Goal: Task Accomplishment & Management: Manage account settings

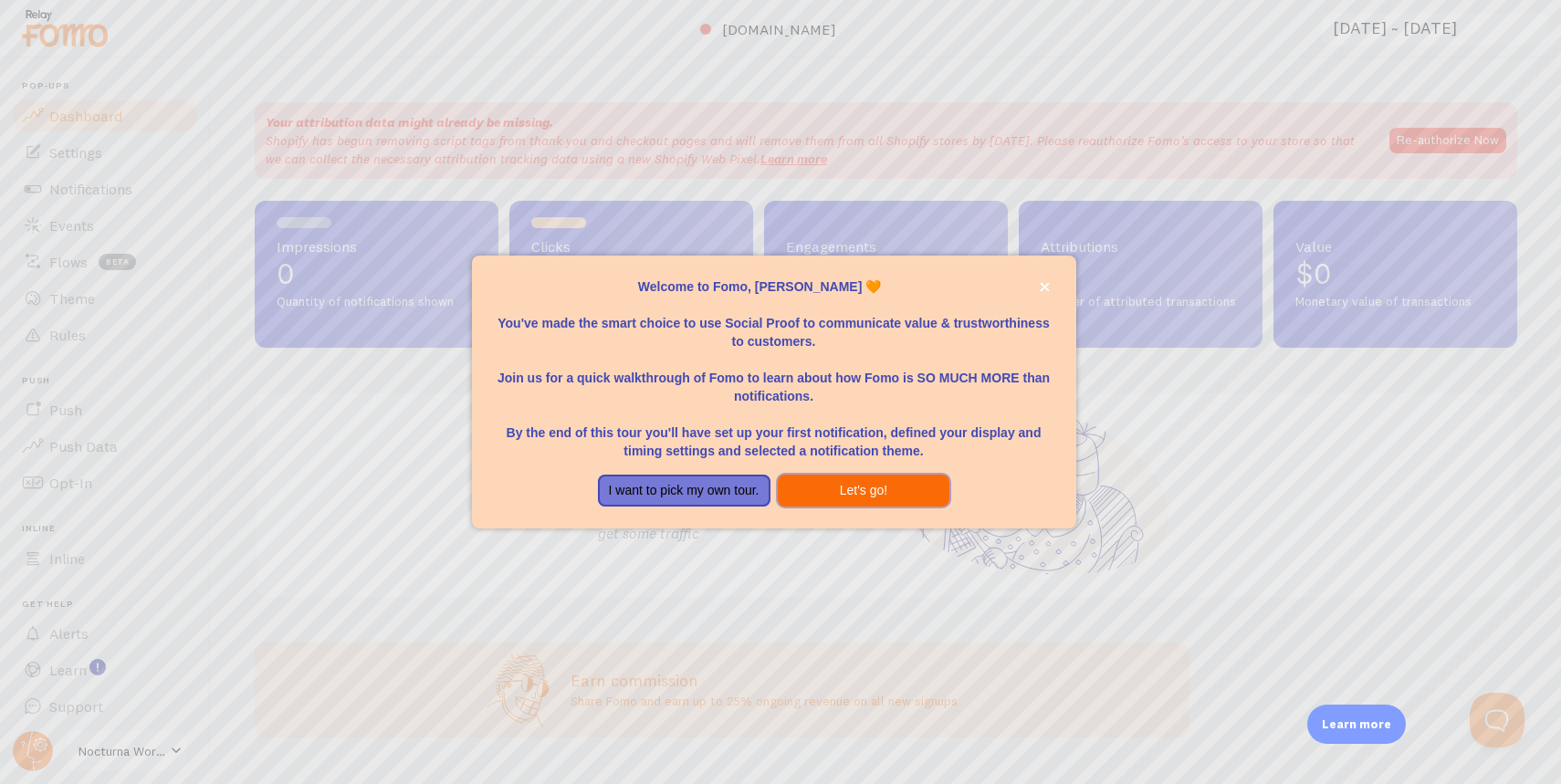
click at [842, 502] on button "Let's go!" at bounding box center [864, 491] width 172 height 33
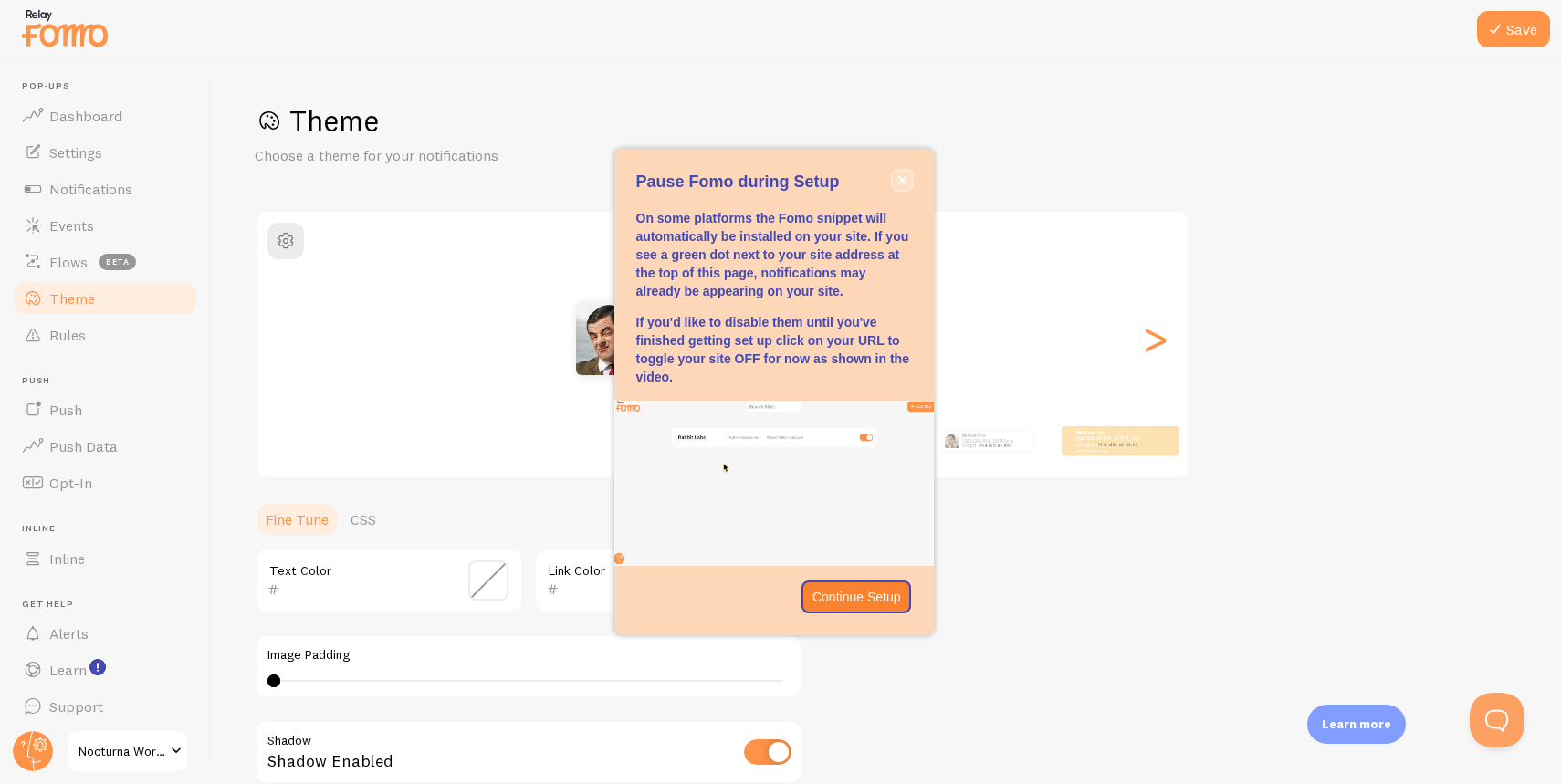
click at [897, 174] on button "close," at bounding box center [902, 180] width 19 height 19
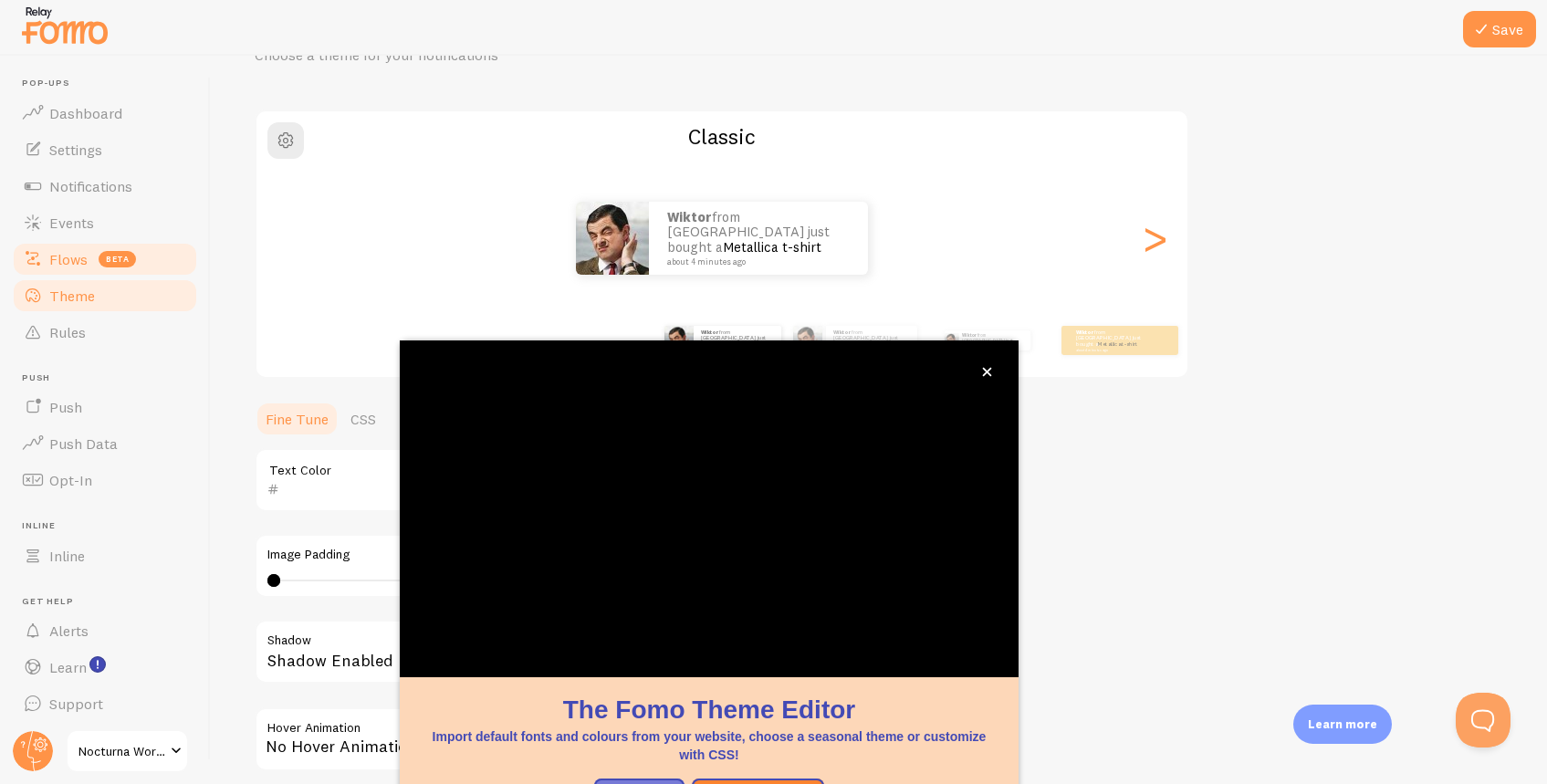
scroll to position [98, 0]
click at [989, 377] on button "close," at bounding box center [987, 371] width 19 height 19
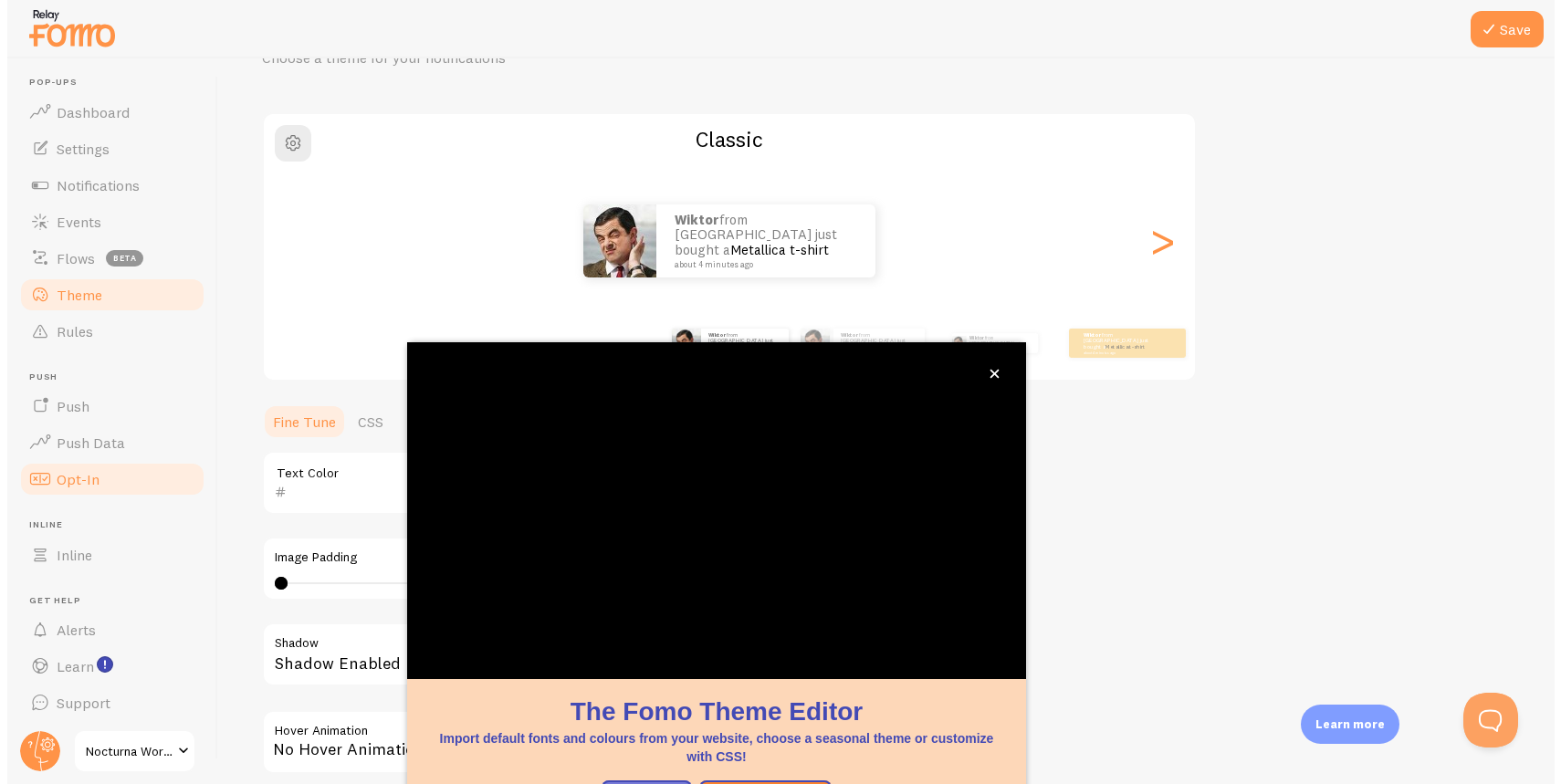
scroll to position [6, 0]
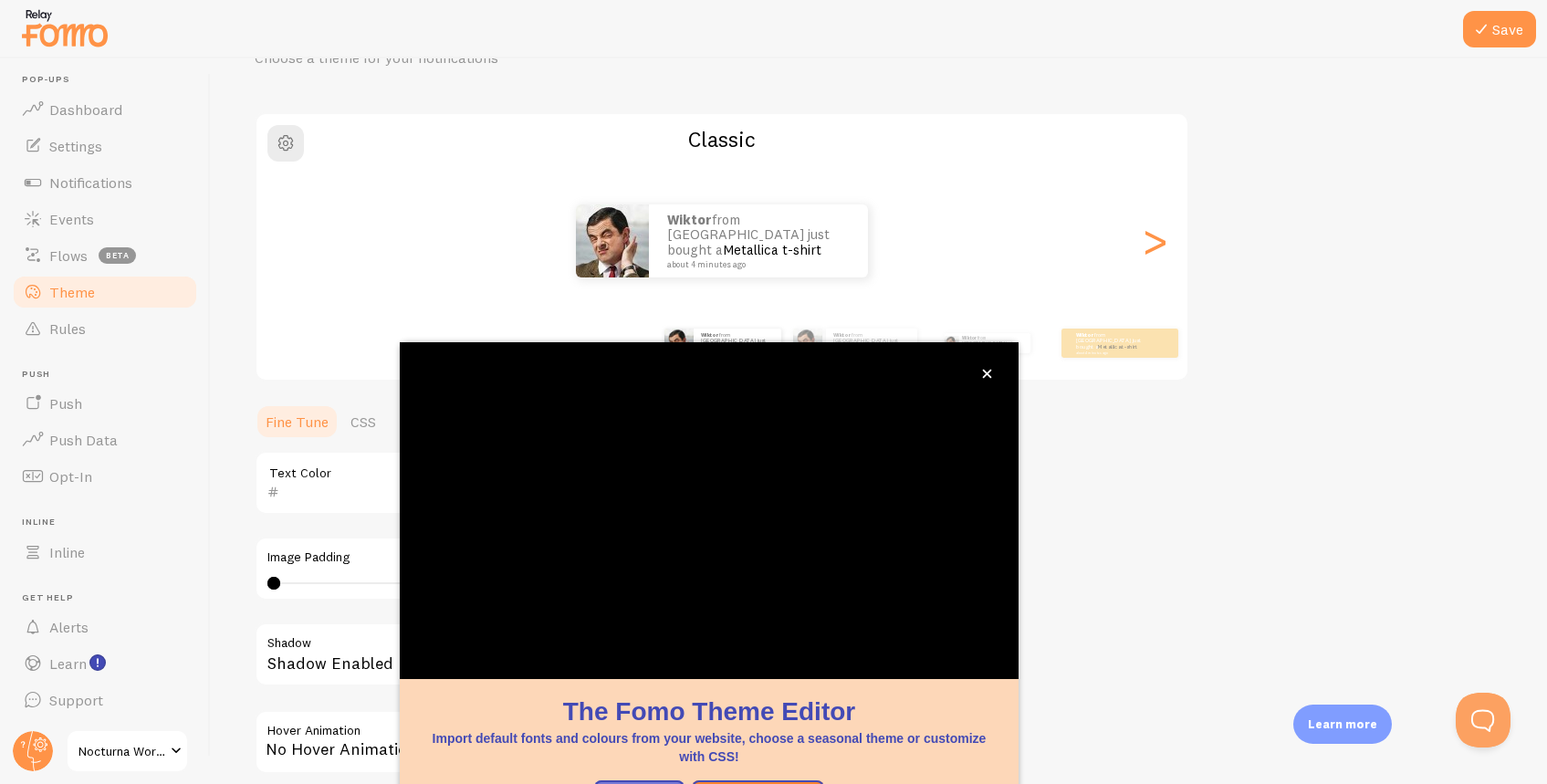
click at [70, 295] on span "Theme" at bounding box center [72, 293] width 46 height 18
click at [72, 252] on span "Flows" at bounding box center [69, 256] width 39 height 18
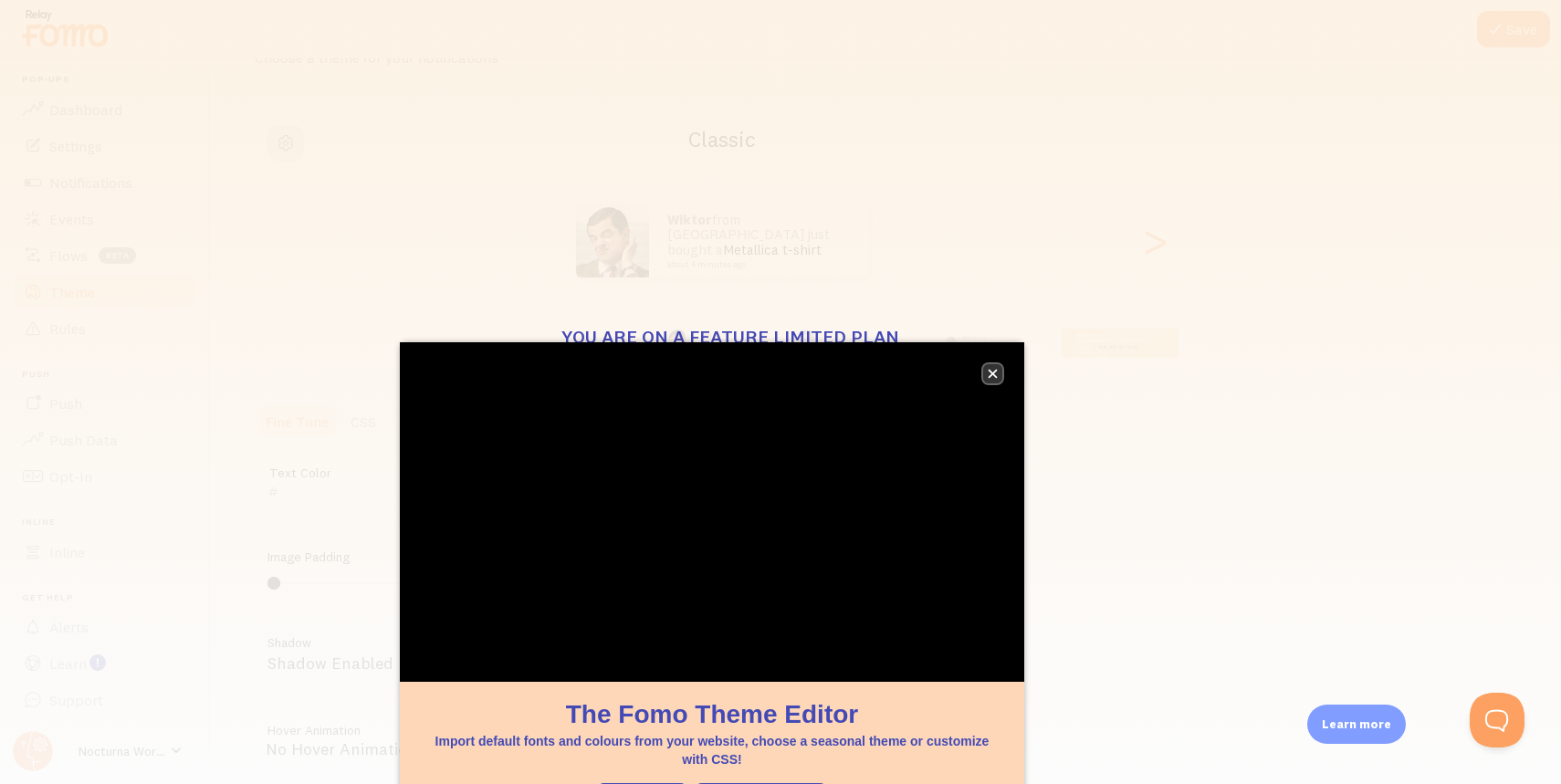
click at [992, 372] on icon "close," at bounding box center [993, 374] width 9 height 9
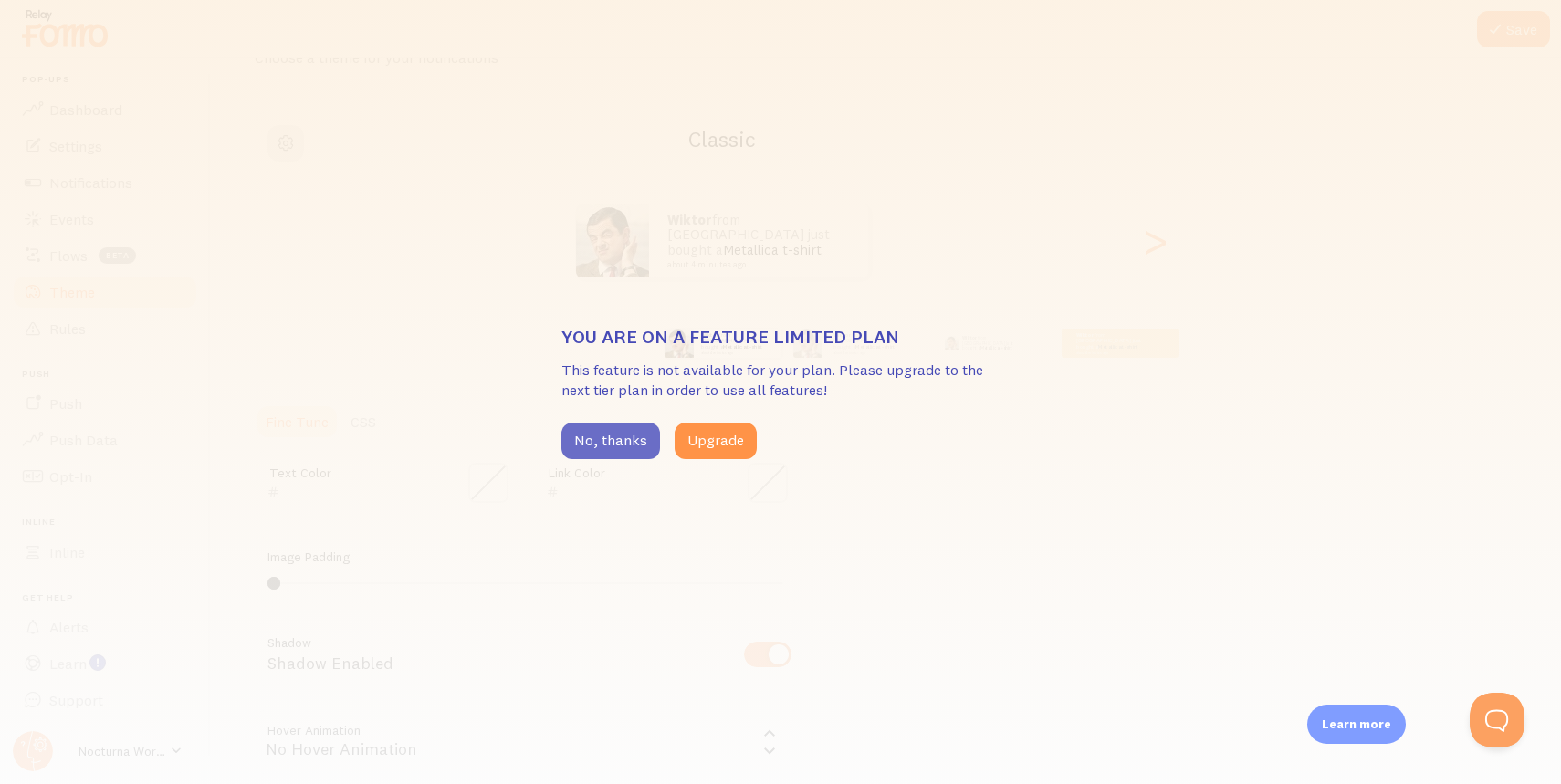
click at [590, 435] on button "No, thanks" at bounding box center [611, 441] width 99 height 37
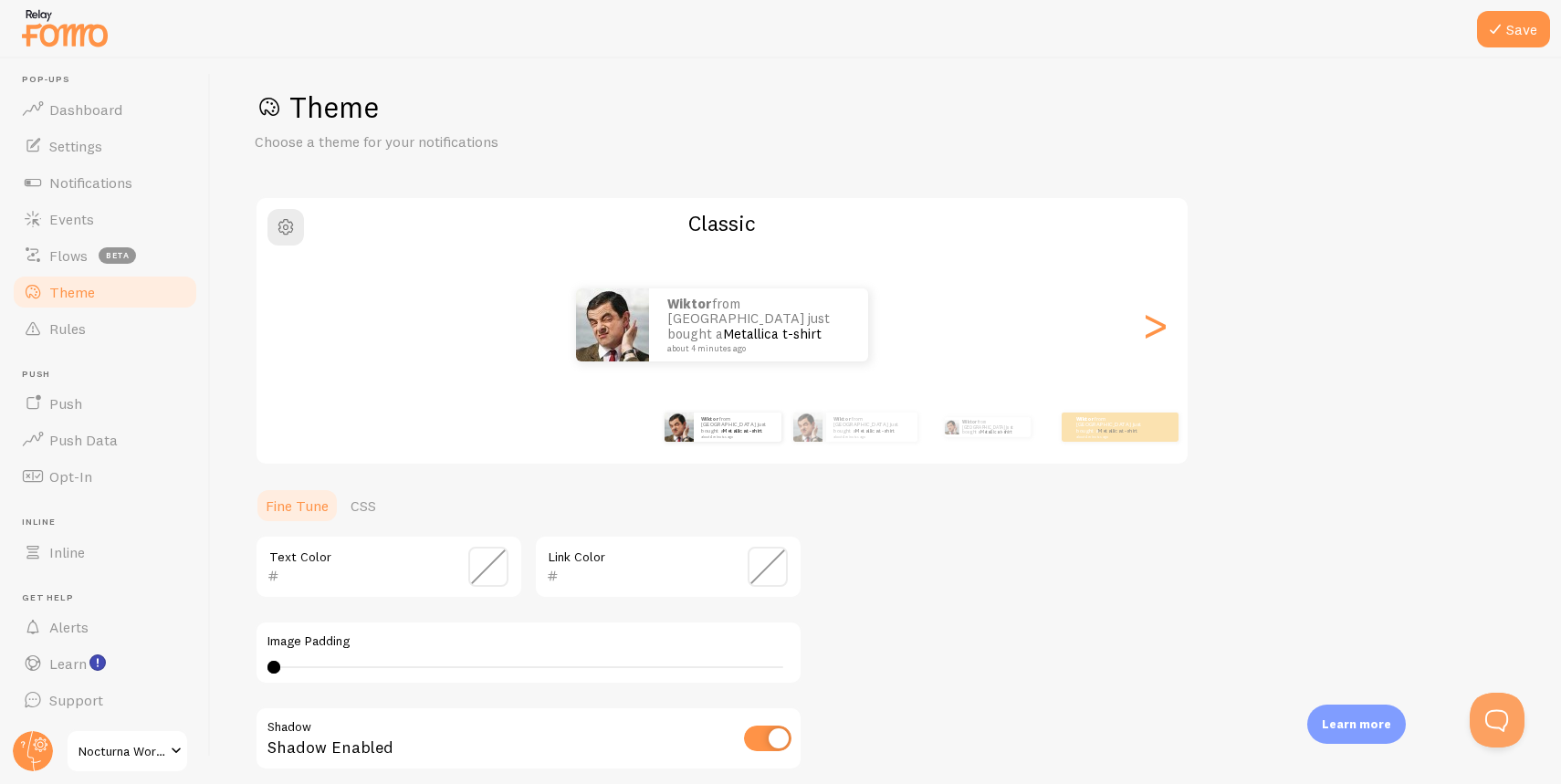
scroll to position [0, 0]
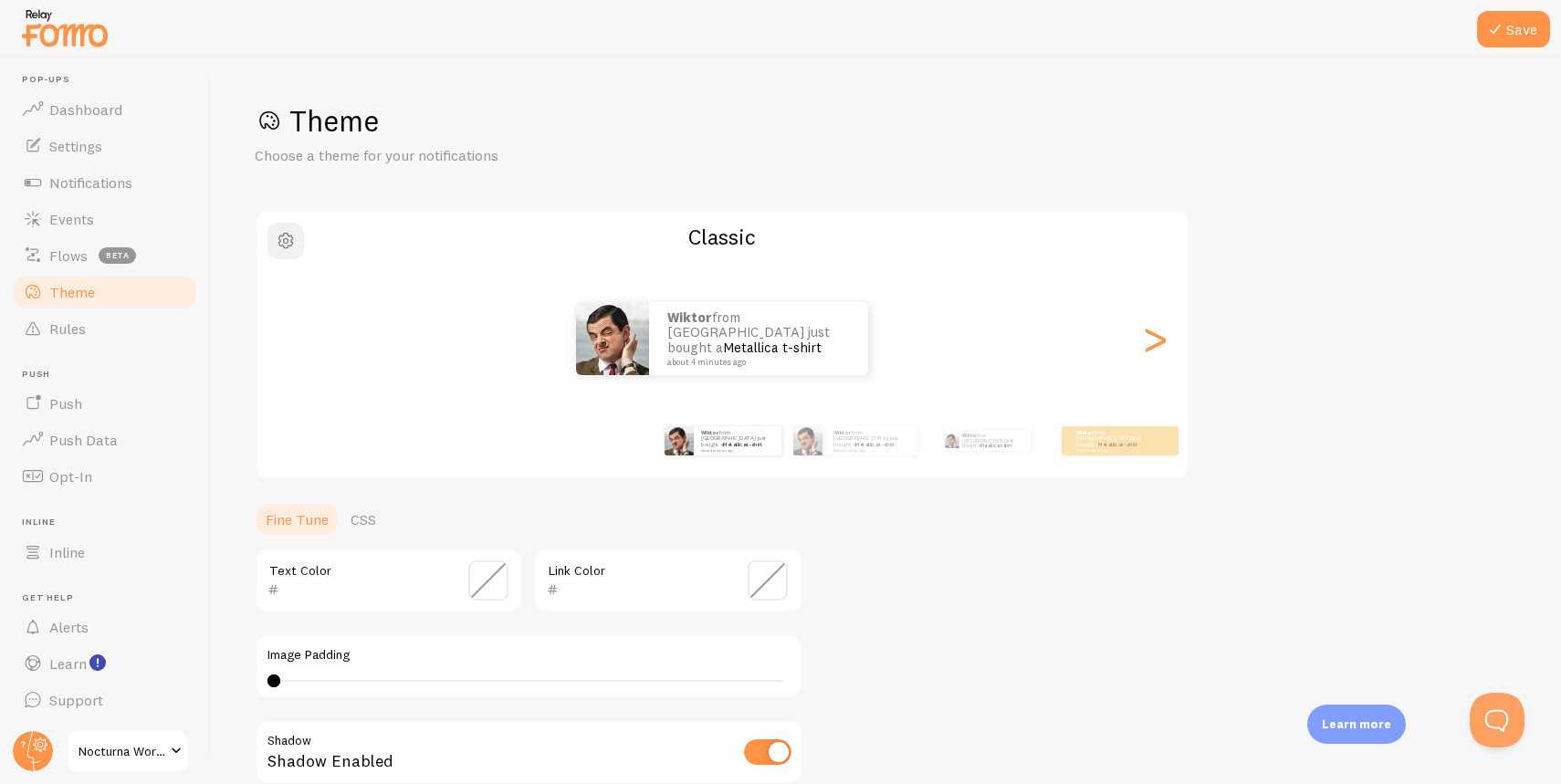
click at [291, 238] on span "button" at bounding box center [286, 241] width 22 height 22
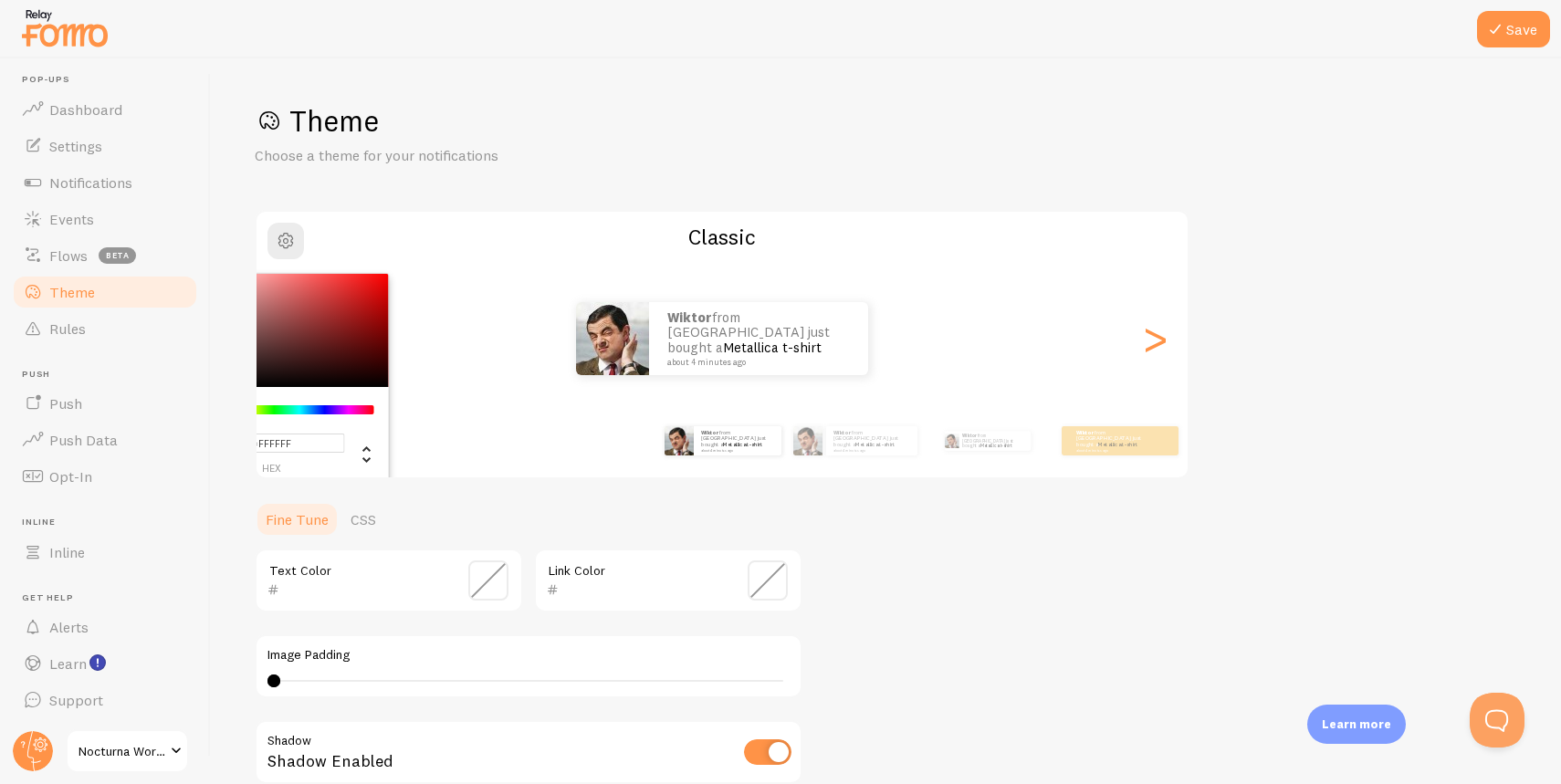
click at [1138, 340] on div "Wiktor from [GEOGRAPHIC_DATA] just bought a Metallica t-shirt about 4 minutes a…" at bounding box center [722, 339] width 931 height 73
click at [1144, 341] on div ">" at bounding box center [1155, 338] width 22 height 131
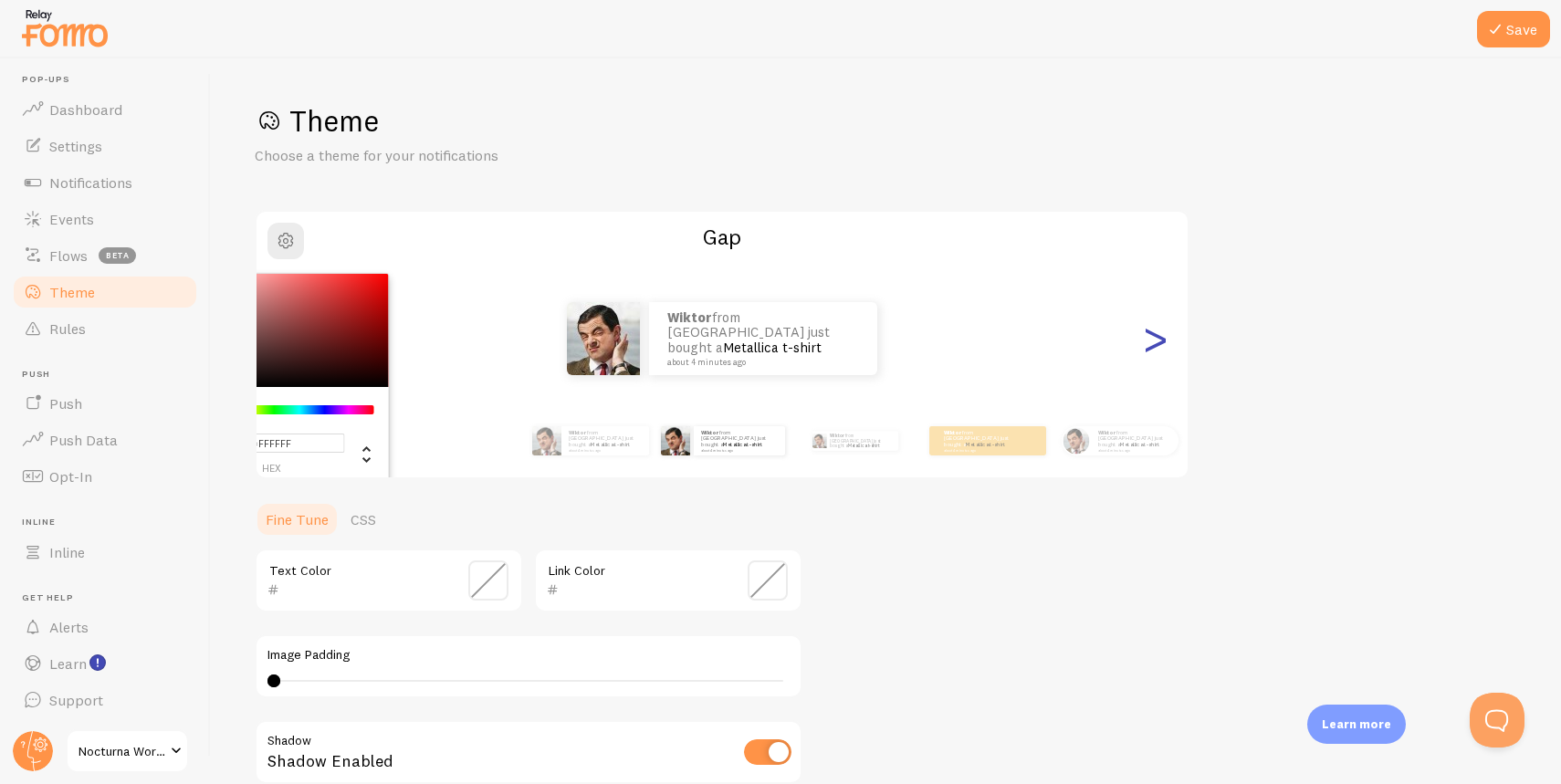
click at [1145, 338] on div ">" at bounding box center [1155, 338] width 22 height 131
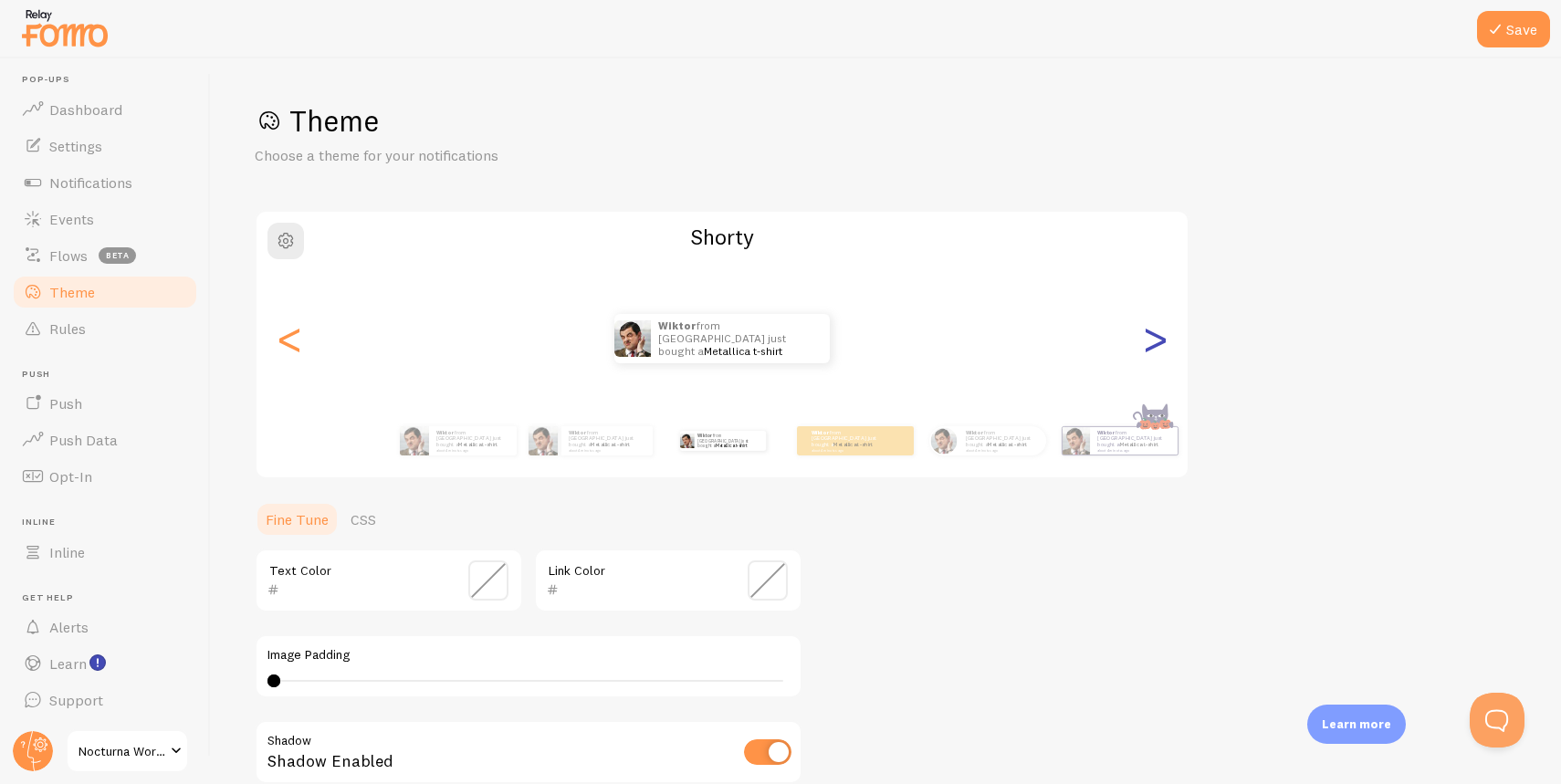
click at [1145, 338] on div ">" at bounding box center [1155, 338] width 22 height 131
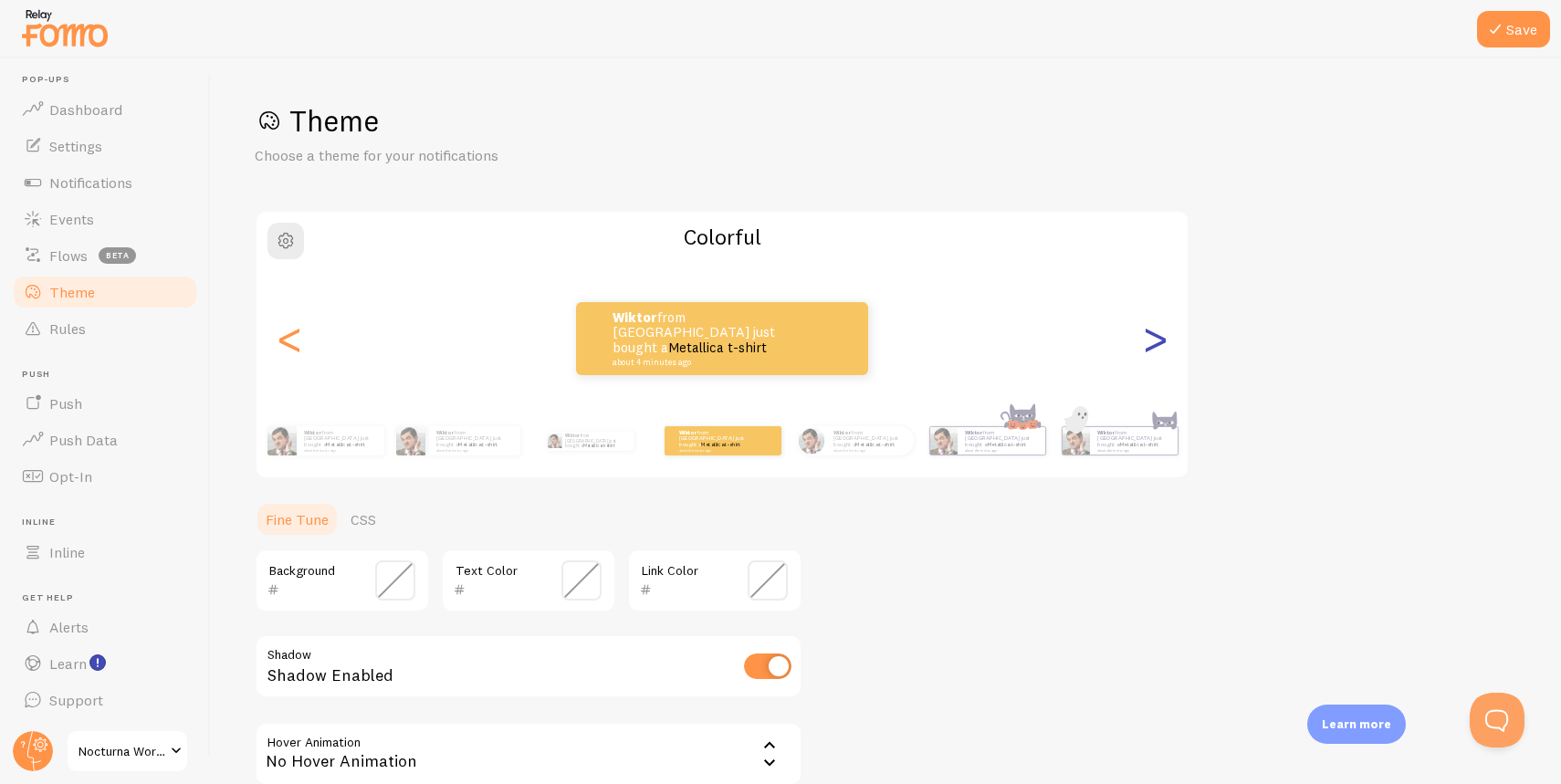
click at [1145, 338] on div ">" at bounding box center [1155, 338] width 22 height 131
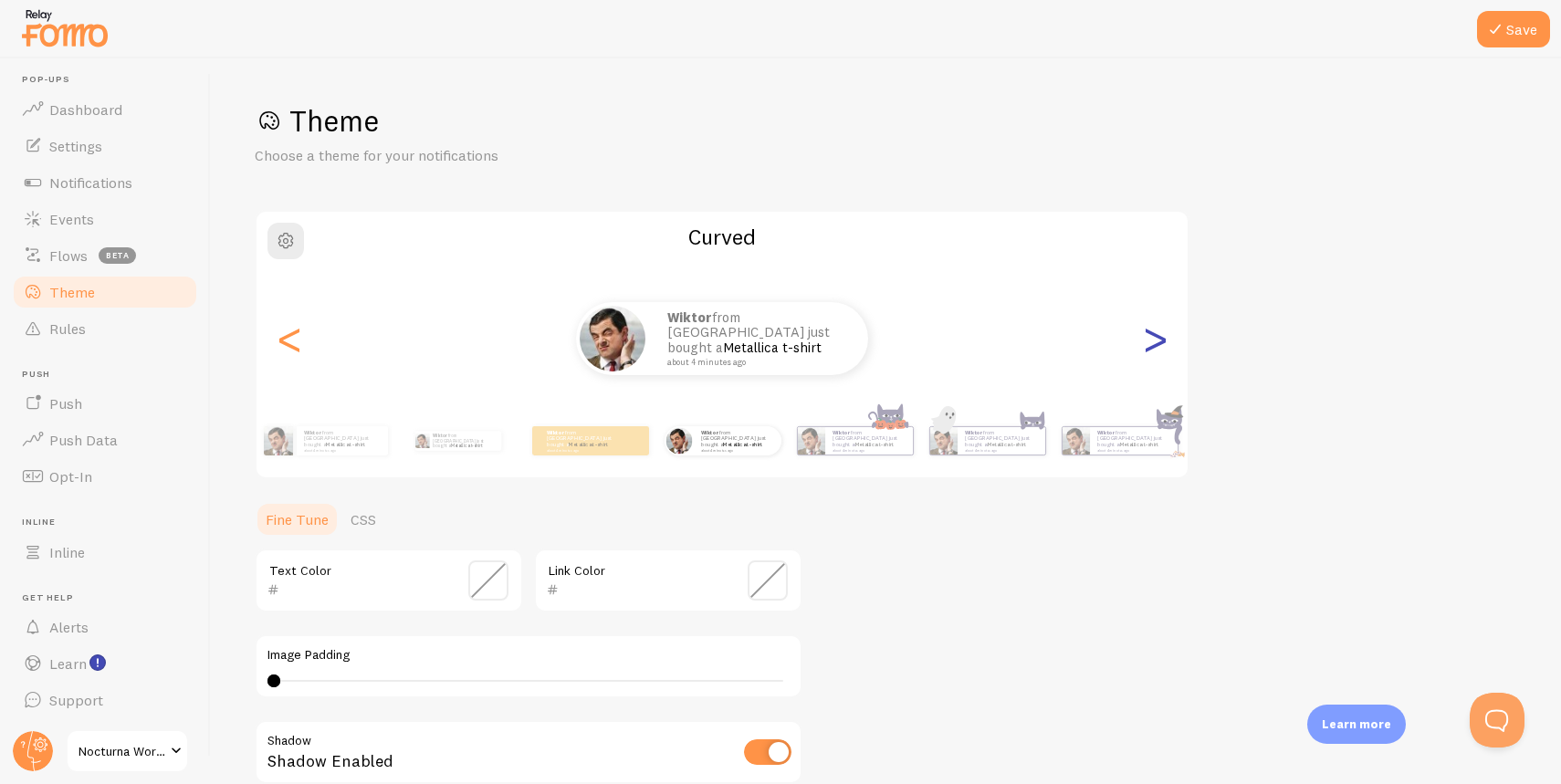
click at [1144, 339] on div ">" at bounding box center [1155, 338] width 22 height 131
type input "0"
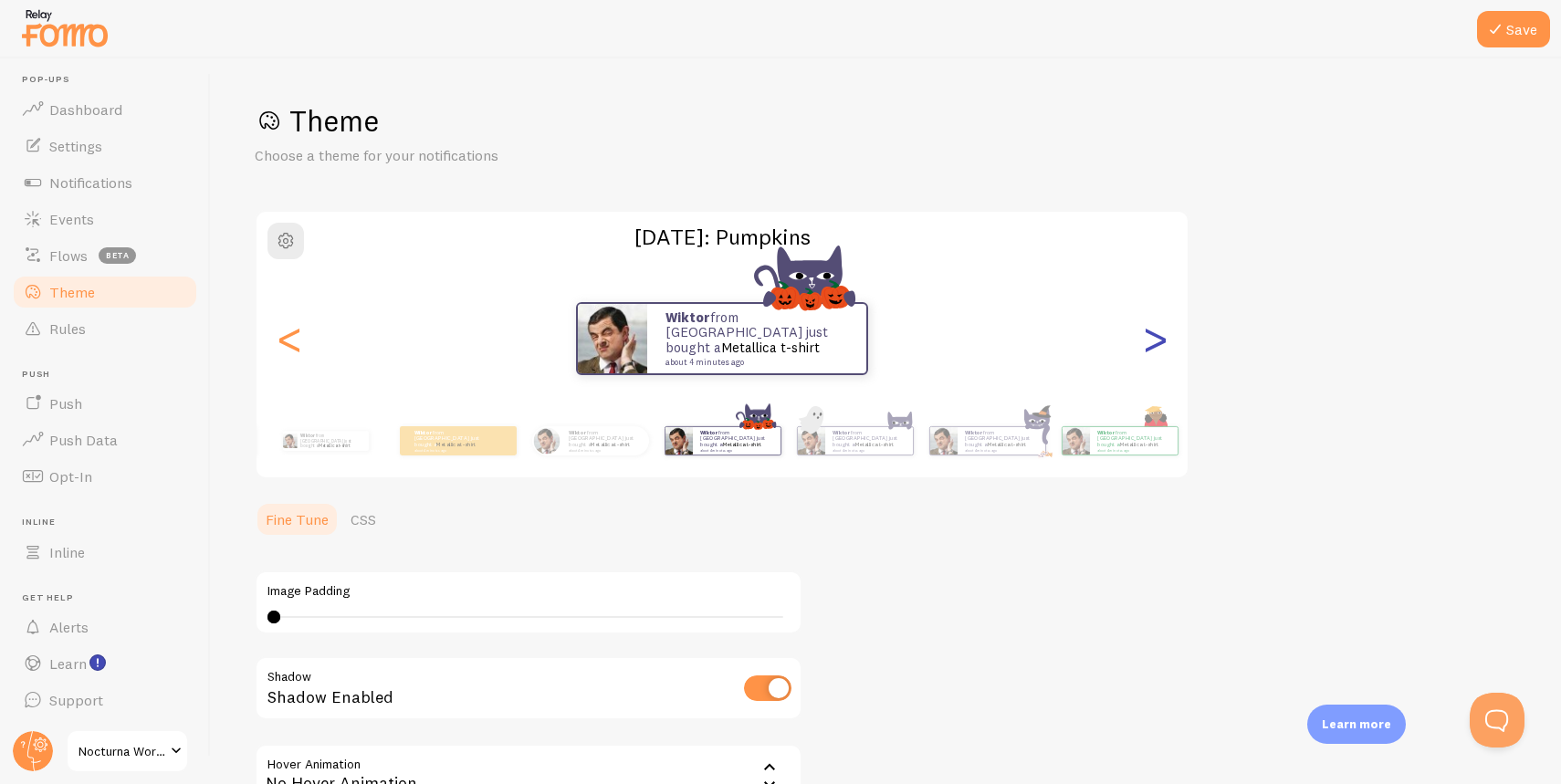
click at [1159, 346] on div ">" at bounding box center [1155, 338] width 22 height 131
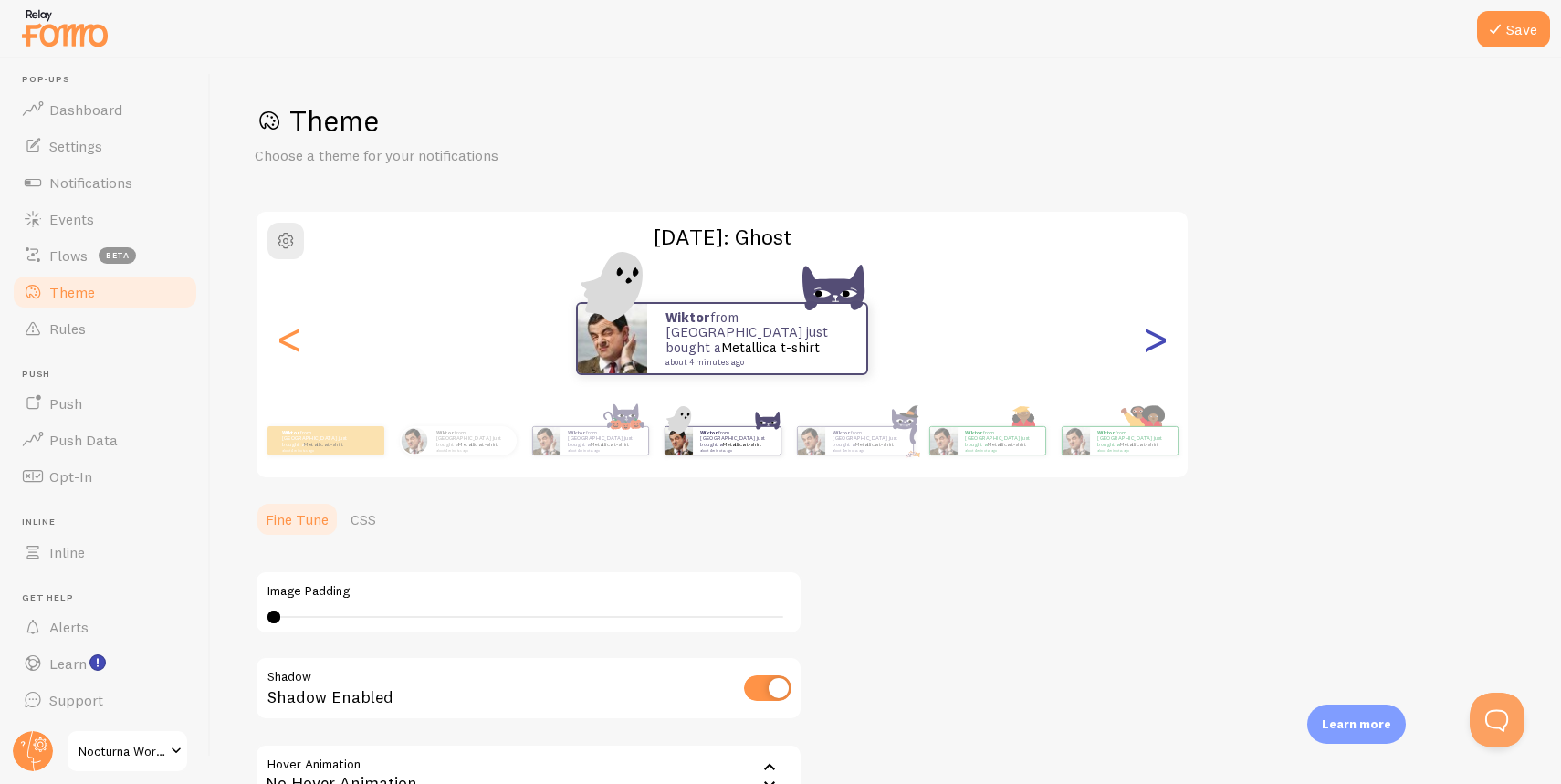
click at [1159, 346] on div ">" at bounding box center [1155, 338] width 22 height 131
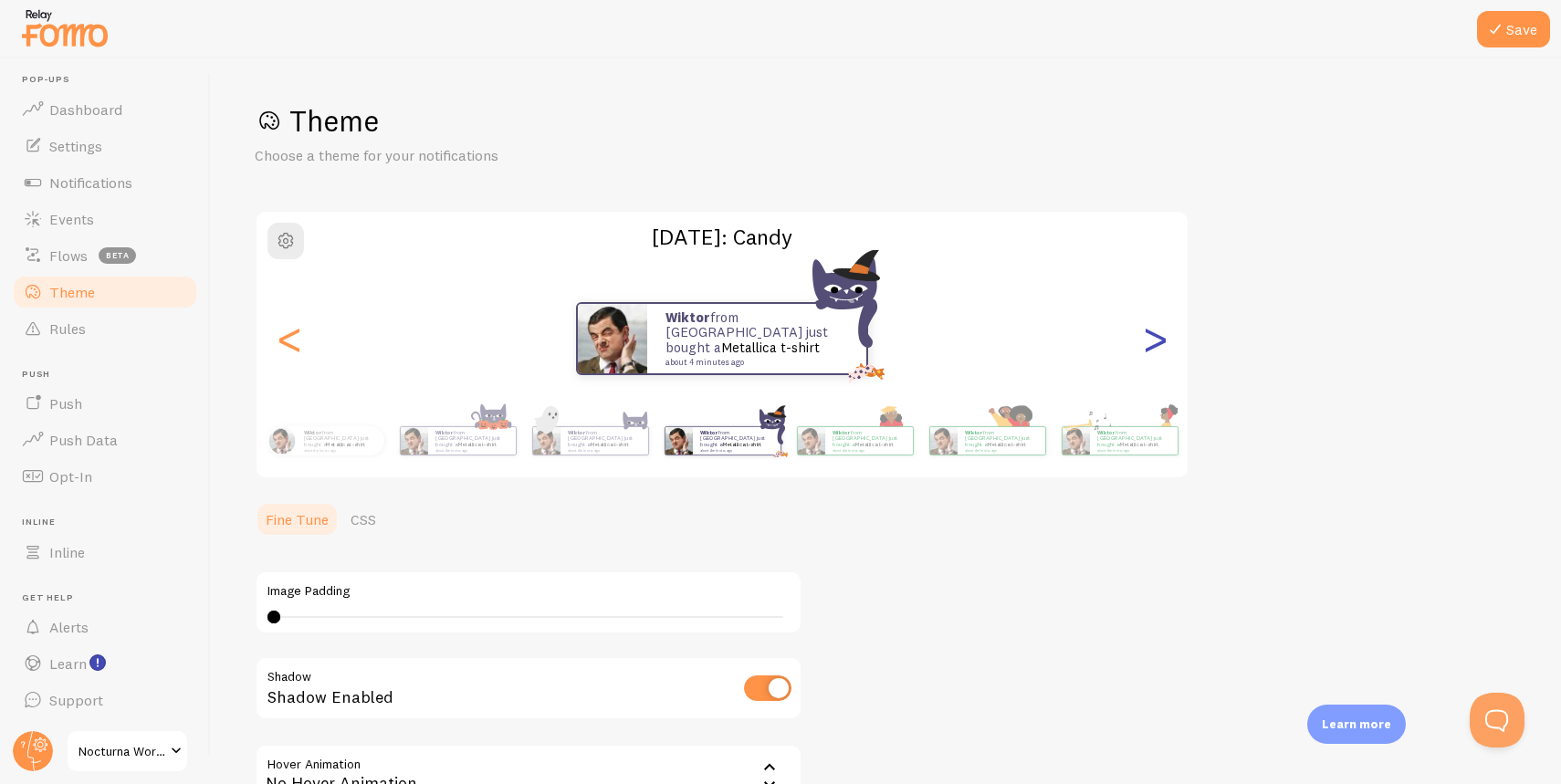
click at [1159, 346] on div ">" at bounding box center [1155, 338] width 22 height 131
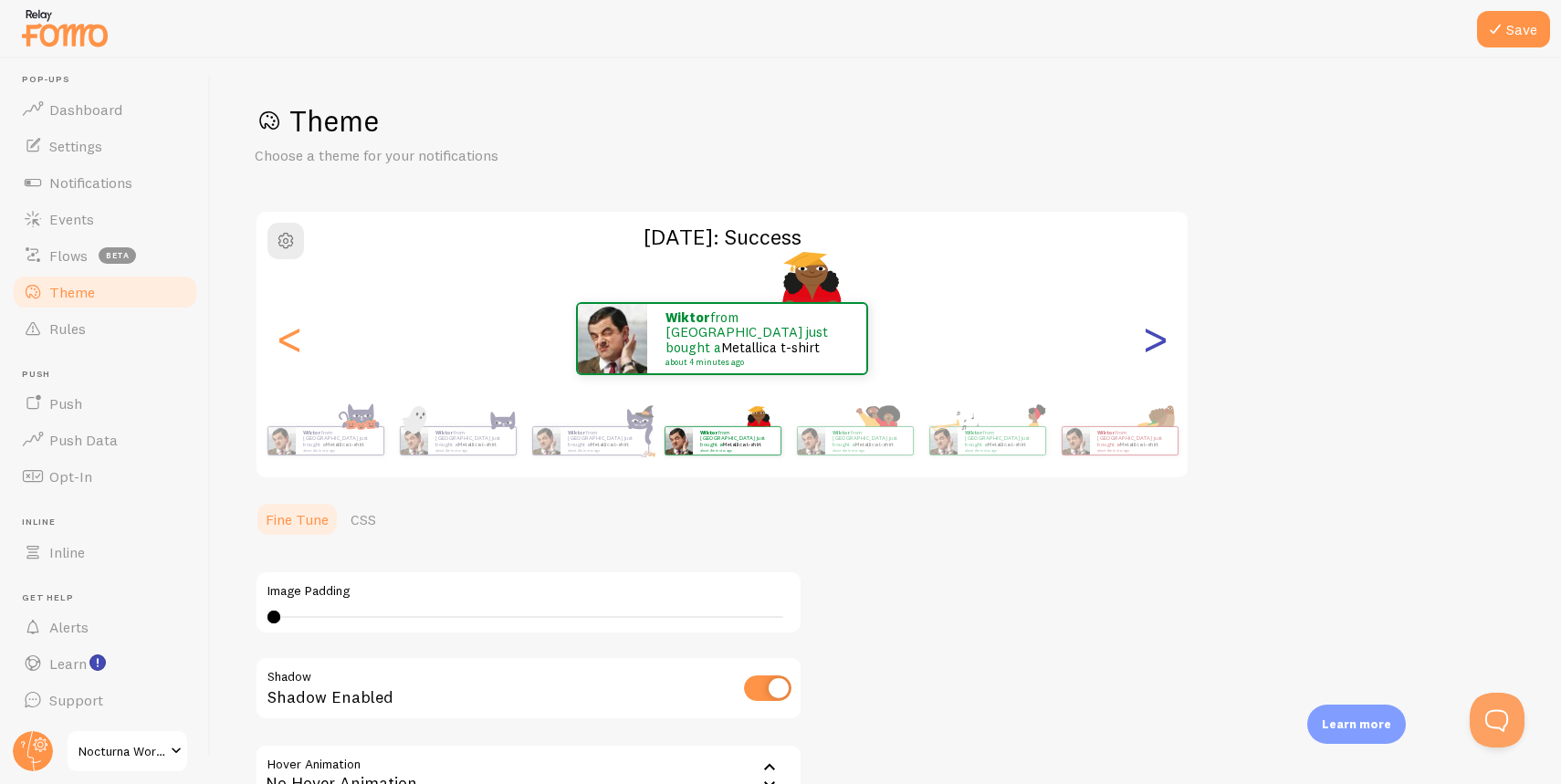
click at [1159, 346] on div ">" at bounding box center [1155, 338] width 22 height 131
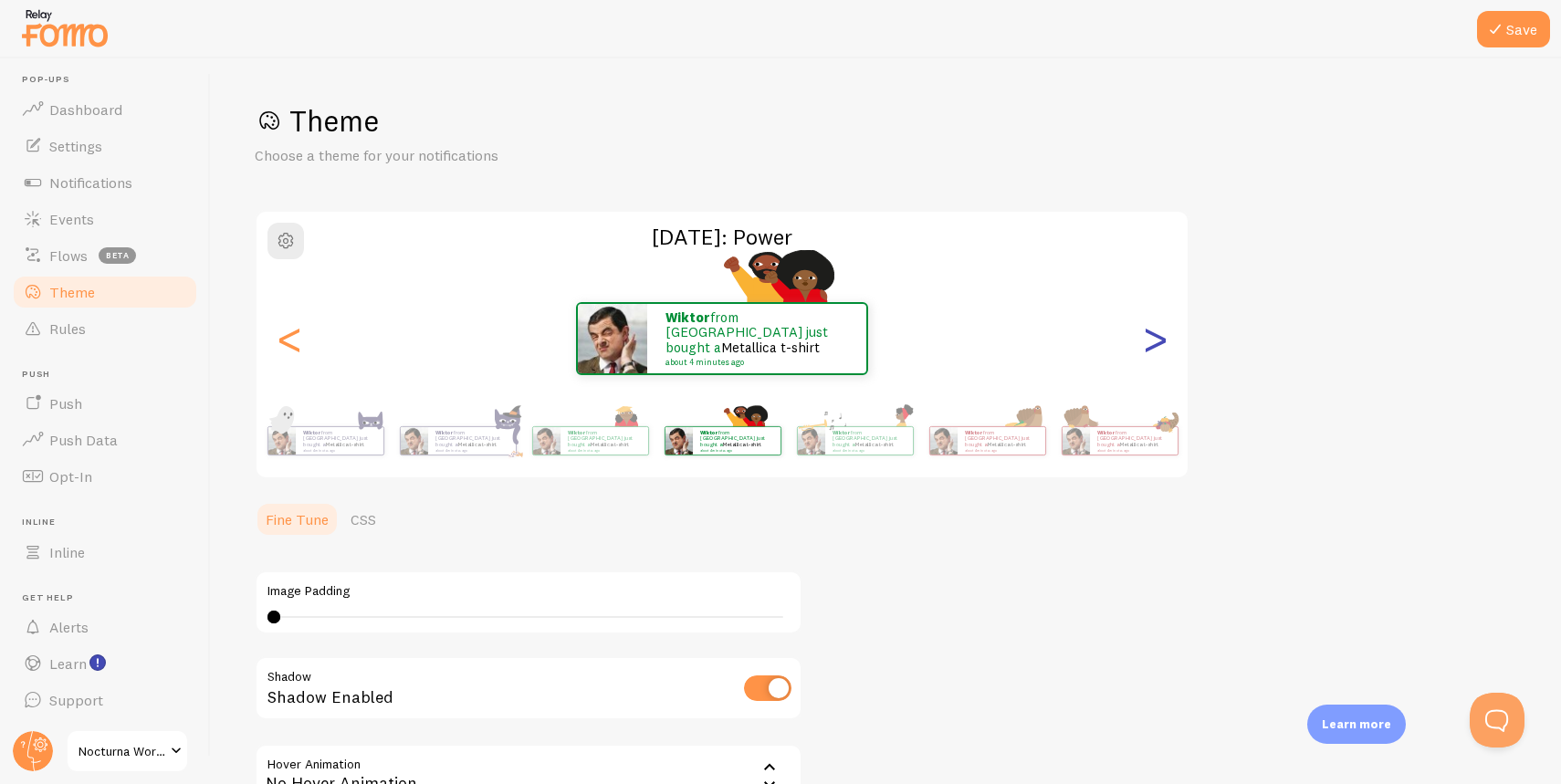
click at [1159, 346] on div ">" at bounding box center [1155, 338] width 22 height 131
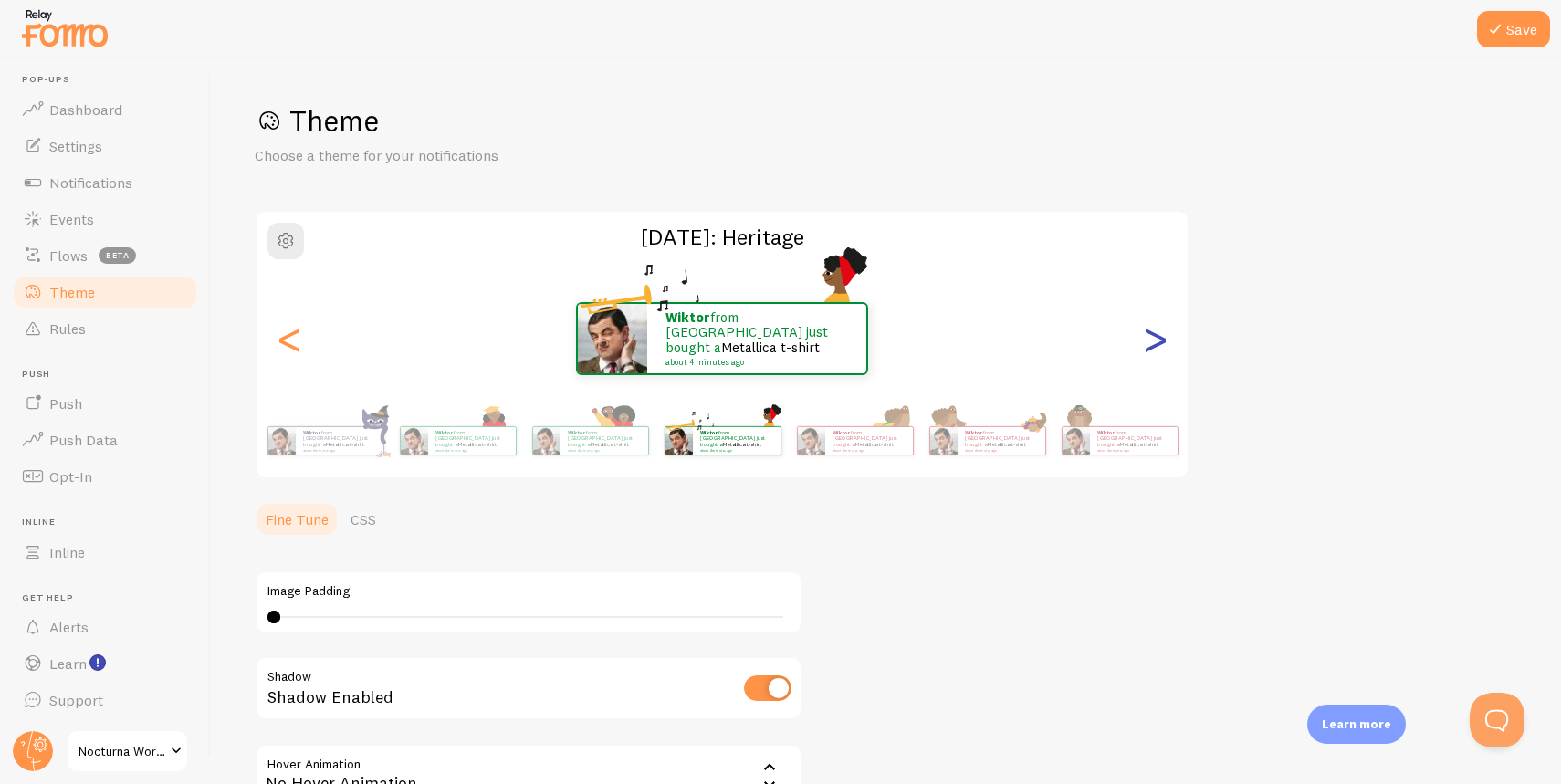
click at [1159, 346] on div ">" at bounding box center [1155, 338] width 22 height 131
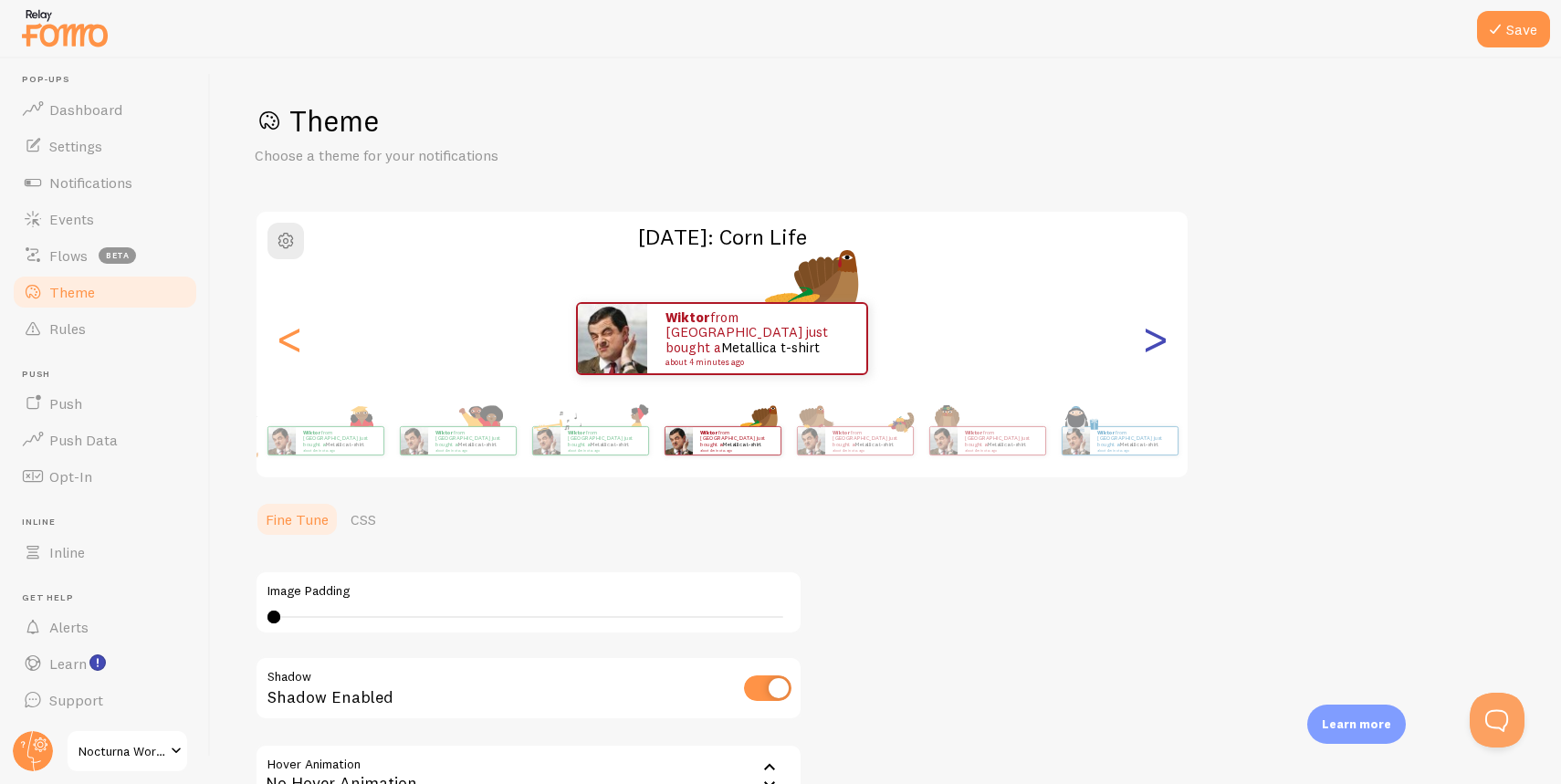
click at [1159, 346] on div ">" at bounding box center [1155, 338] width 22 height 131
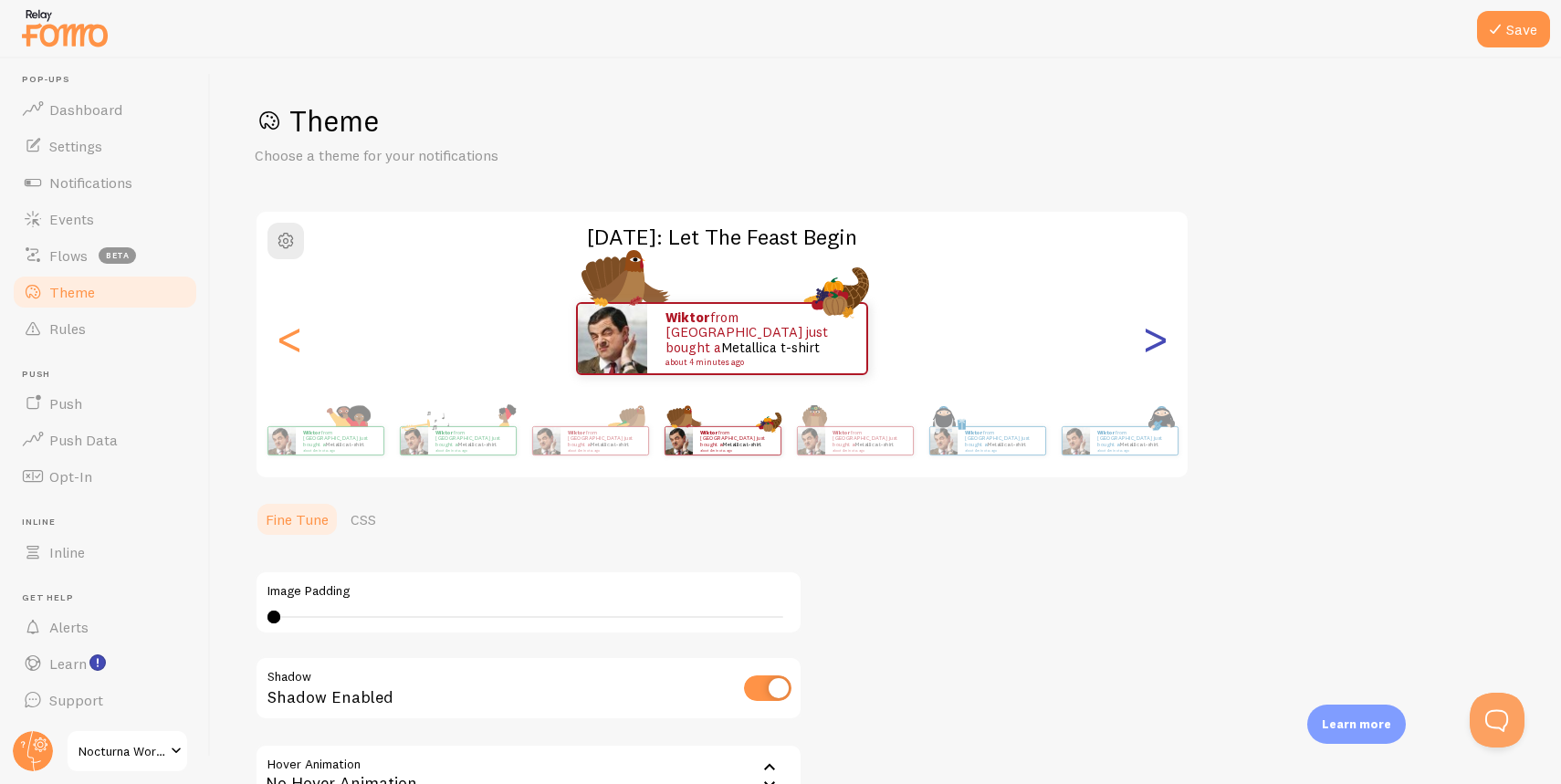
click at [1159, 346] on div ">" at bounding box center [1155, 338] width 22 height 131
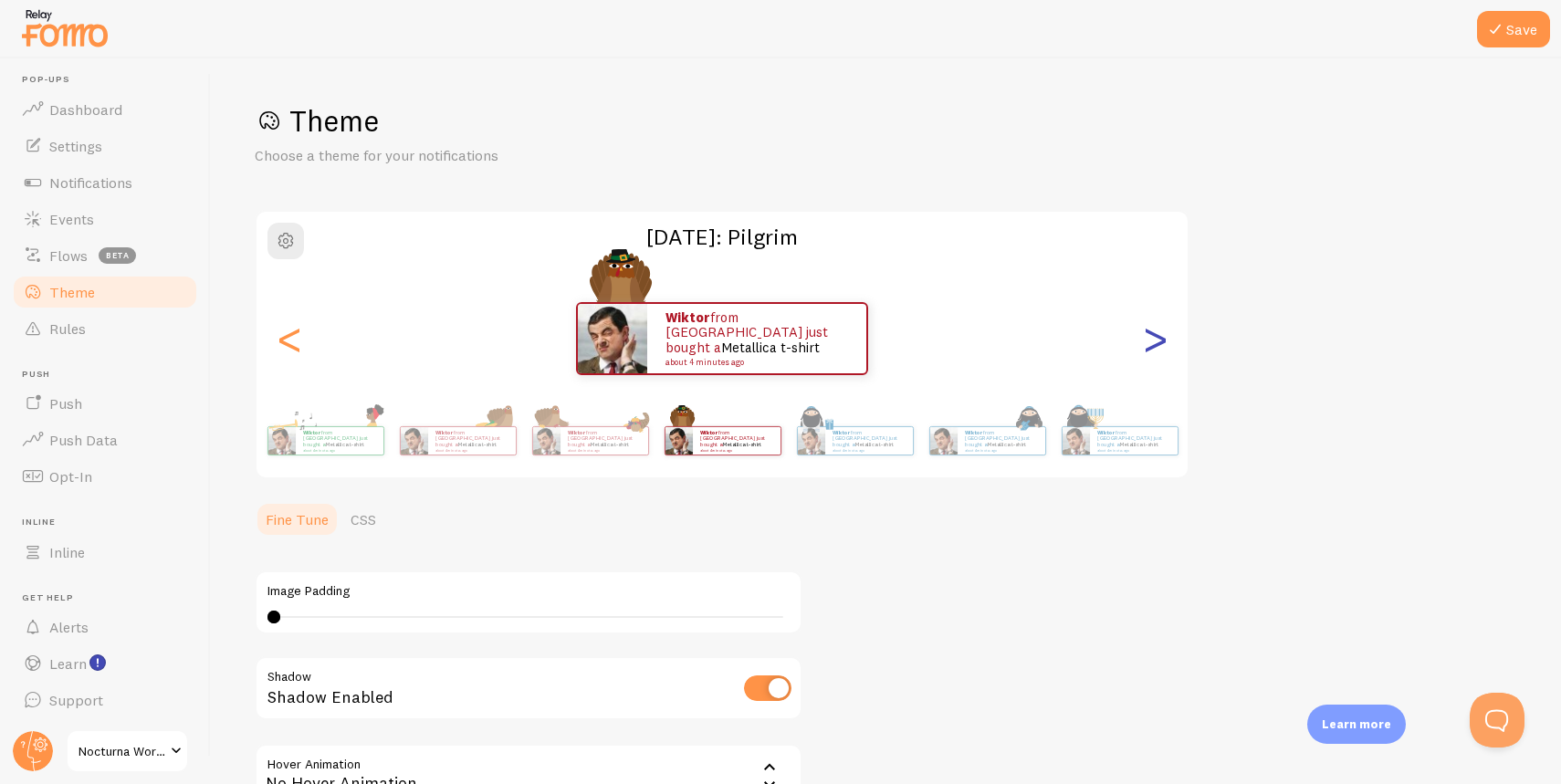
click at [1159, 346] on div ">" at bounding box center [1155, 338] width 22 height 131
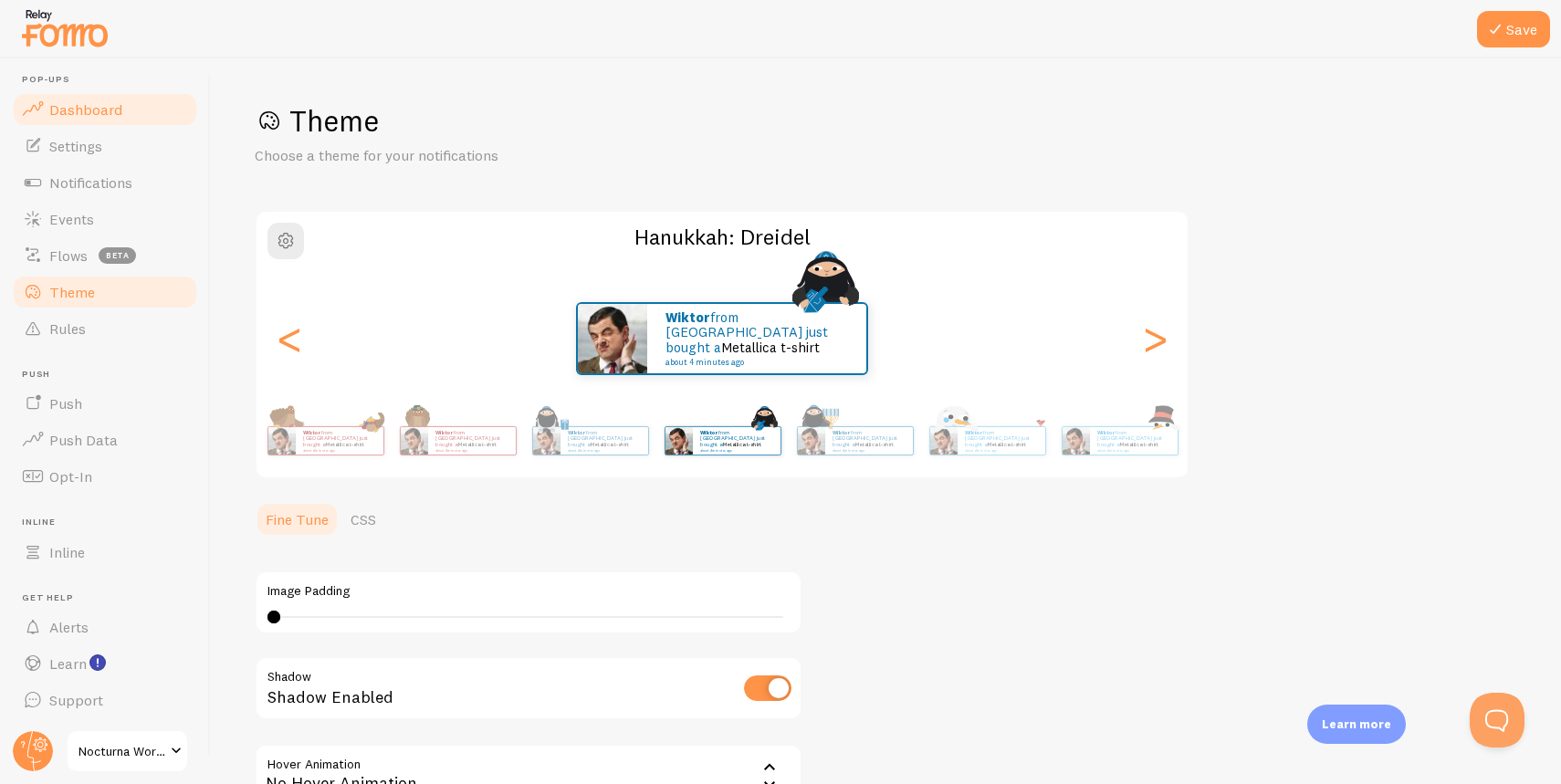
click at [66, 101] on span "Dashboard" at bounding box center [86, 110] width 73 height 18
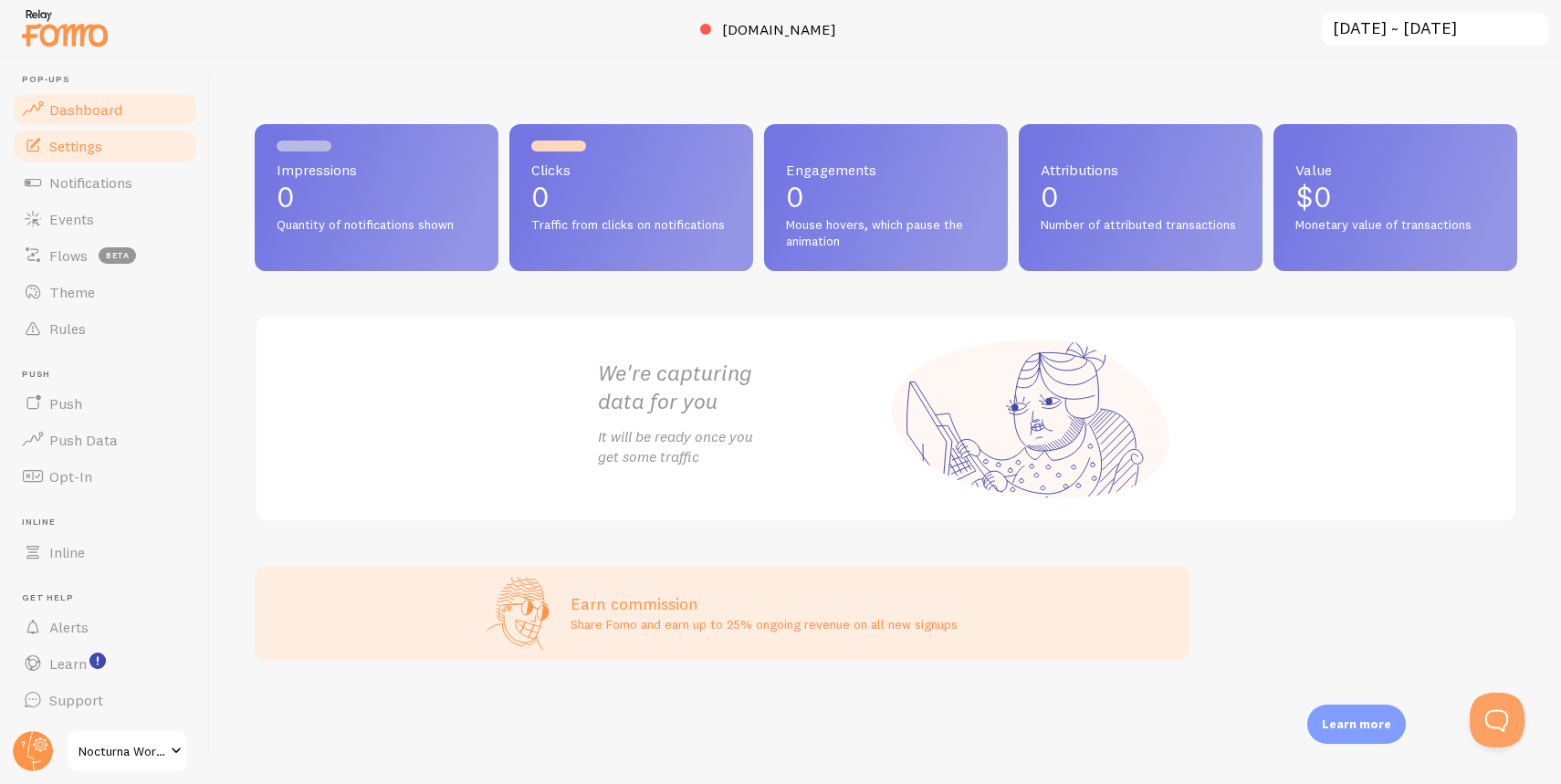
click at [69, 156] on link "Settings" at bounding box center [105, 146] width 188 height 37
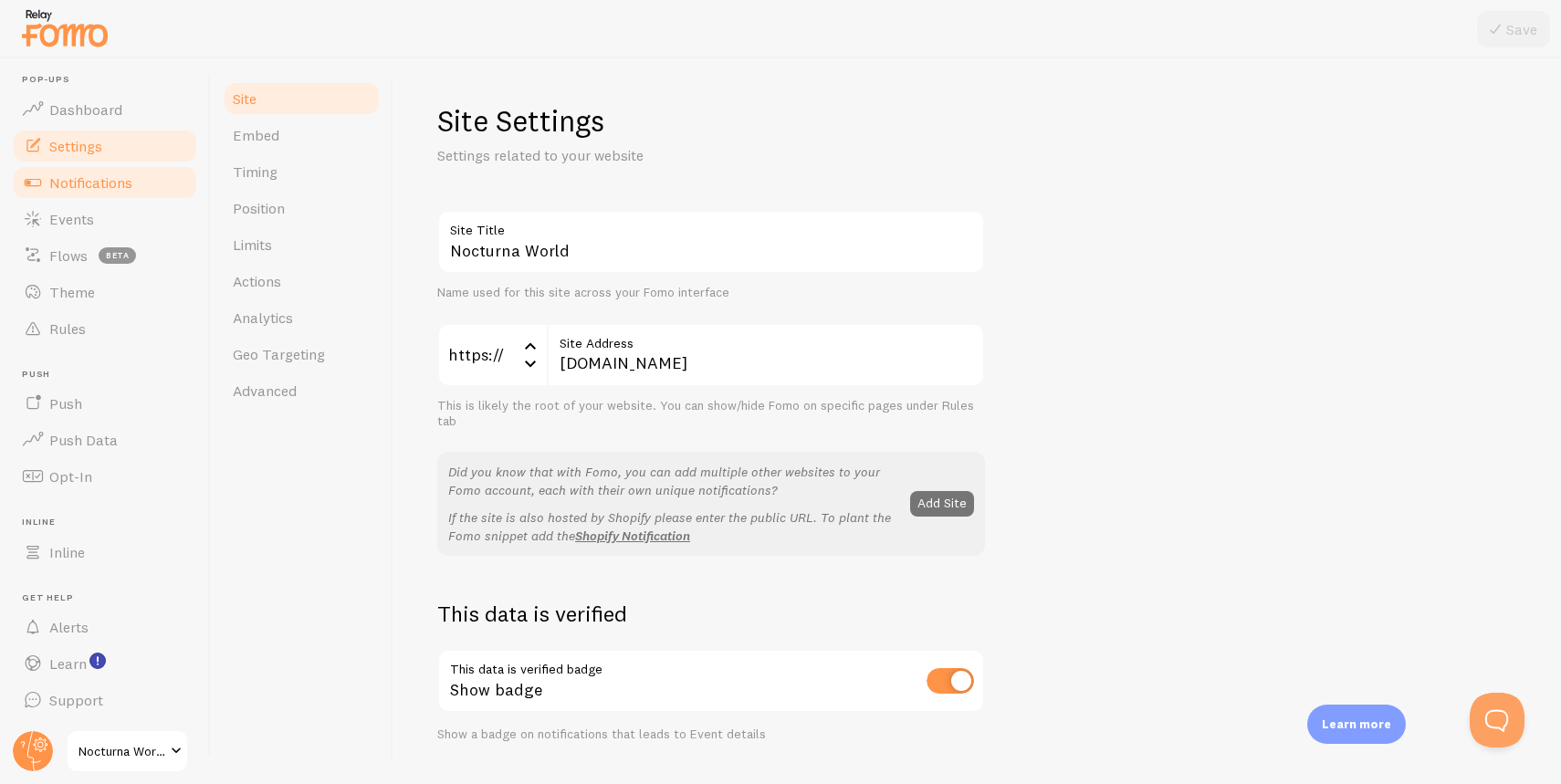
click at [66, 181] on span "Notifications" at bounding box center [91, 182] width 83 height 18
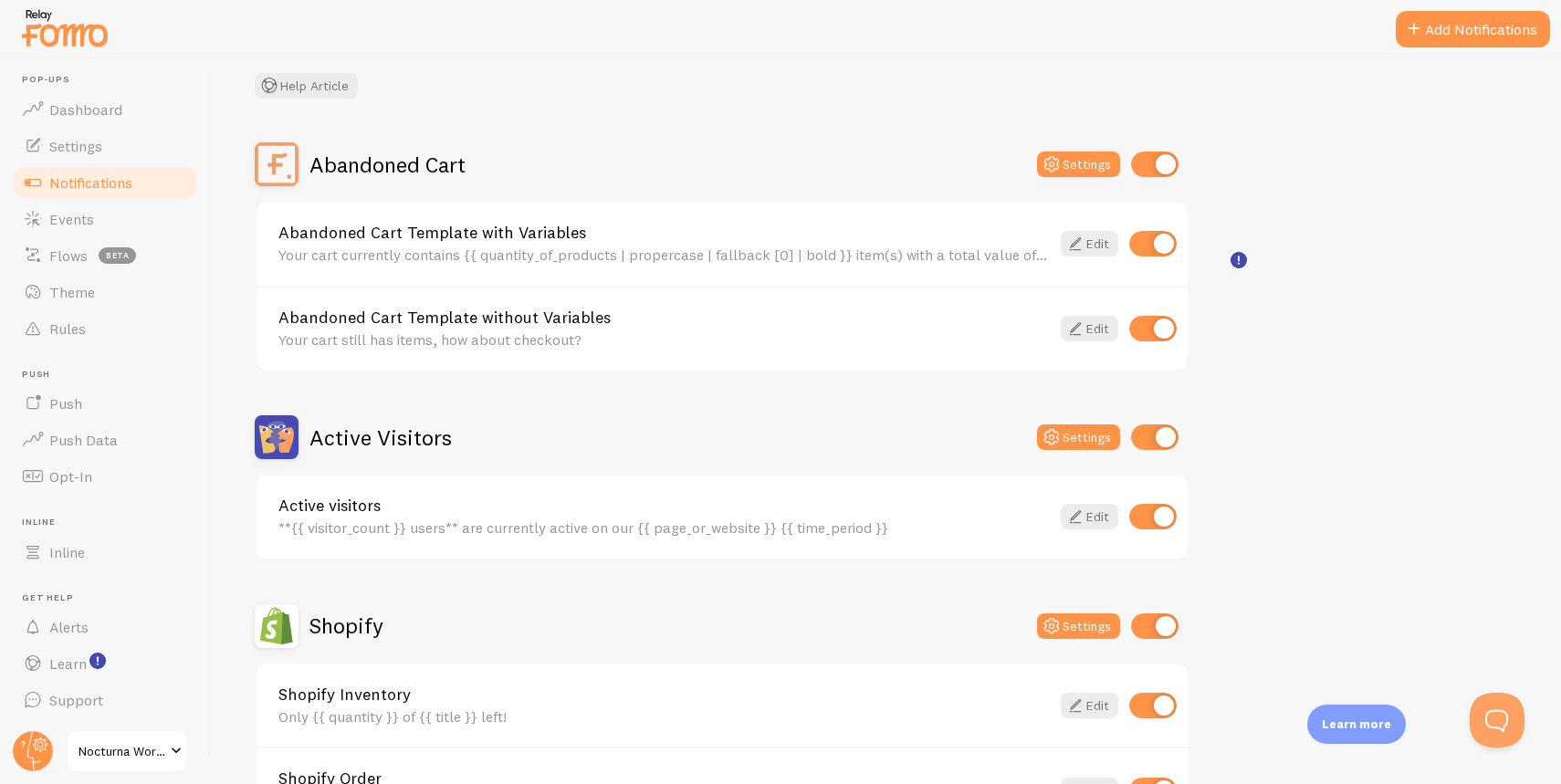
scroll to position [181, 0]
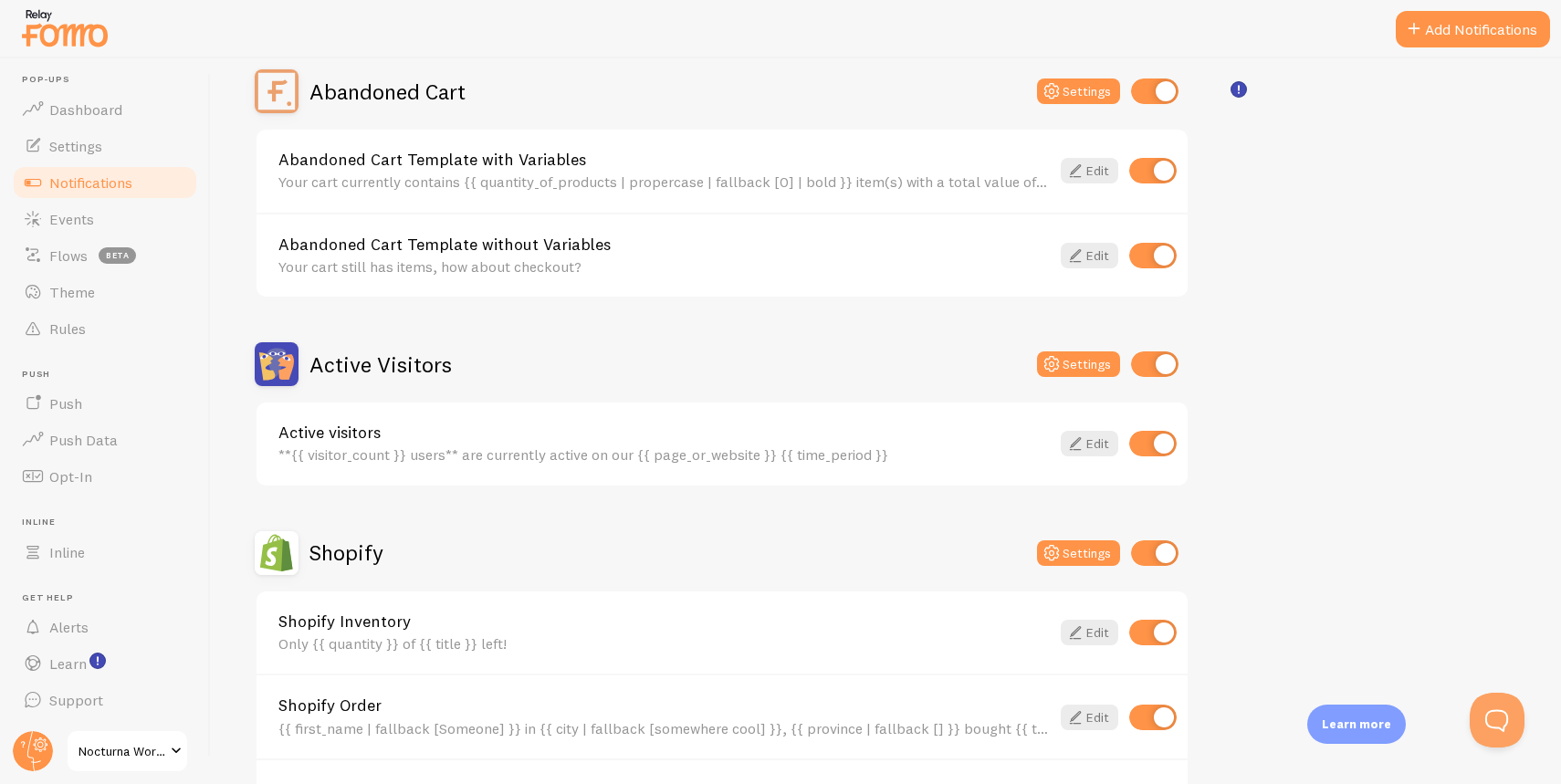
click at [453, 433] on link "Active visitors" at bounding box center [664, 433] width 771 height 17
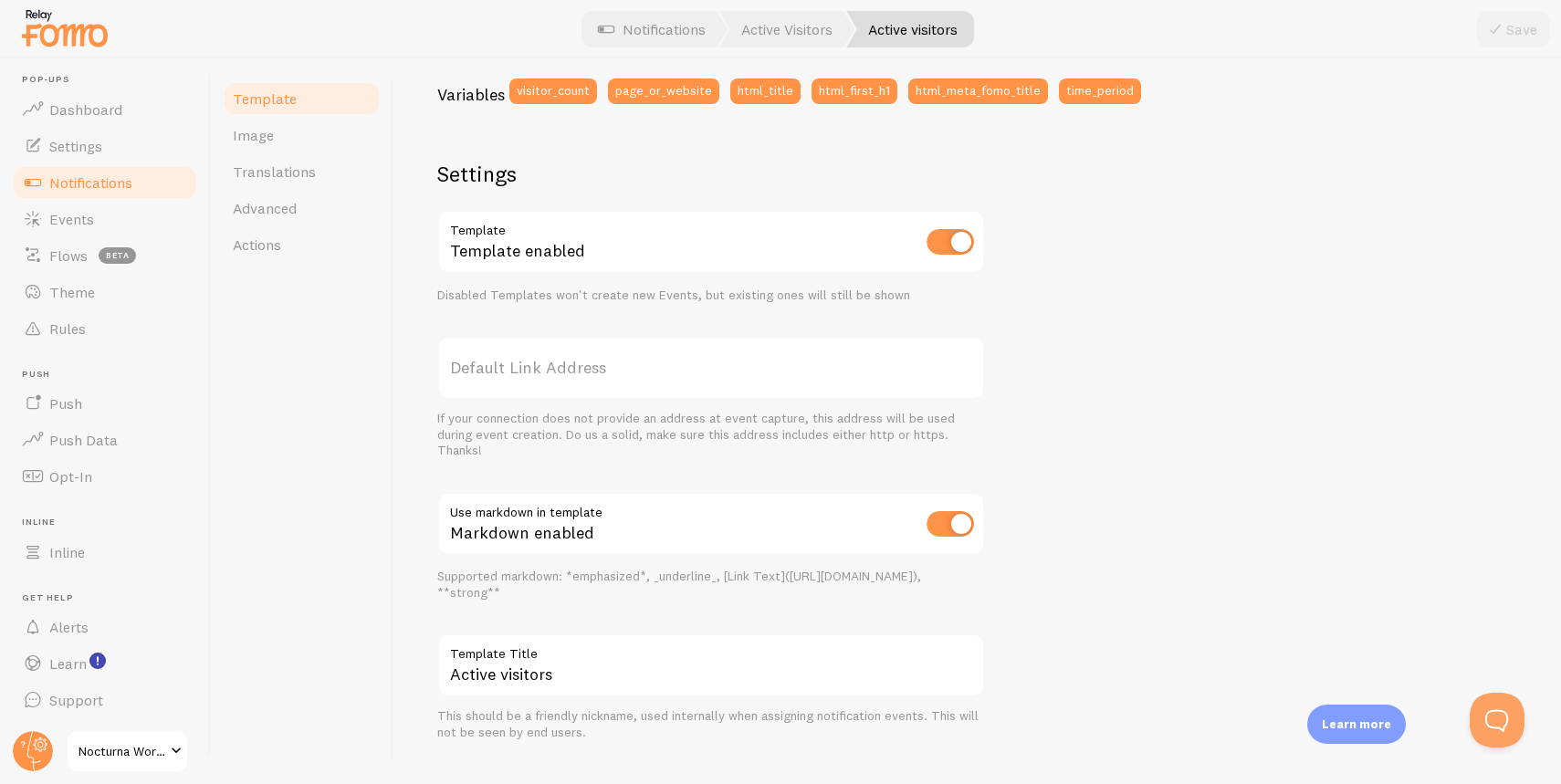
scroll to position [535, 0]
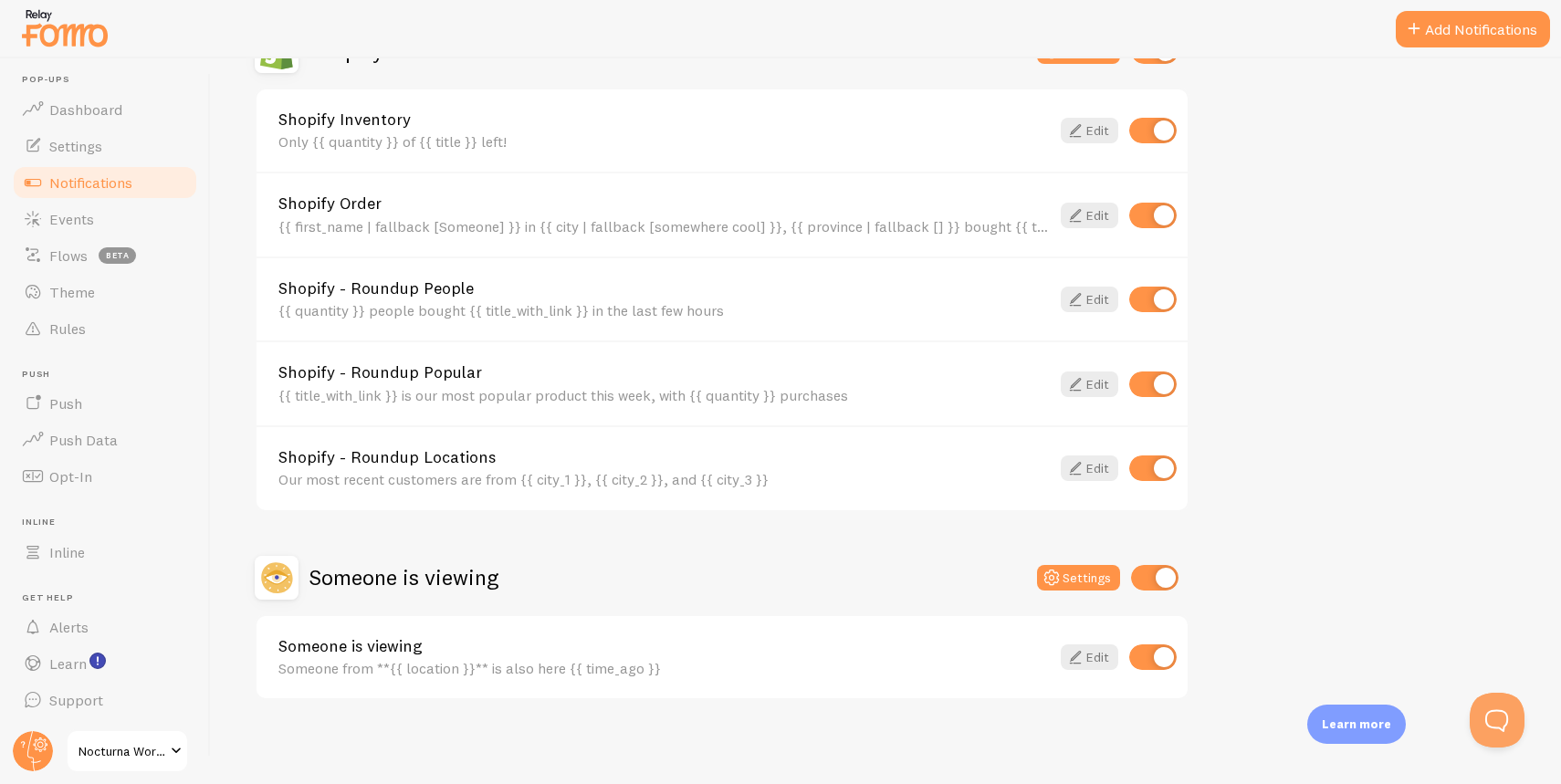
scroll to position [687, 0]
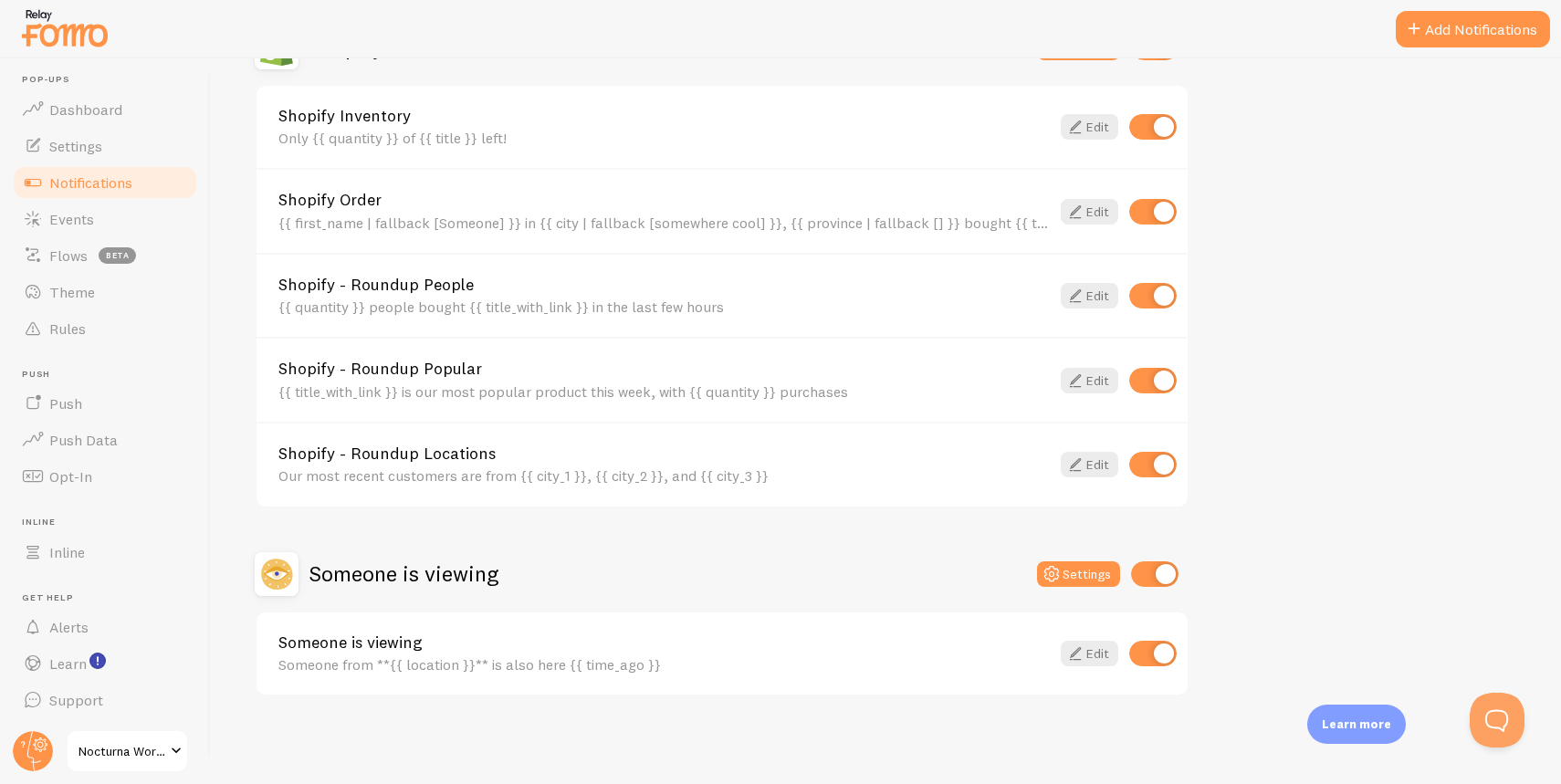
click at [738, 644] on link "Someone is viewing" at bounding box center [664, 643] width 771 height 17
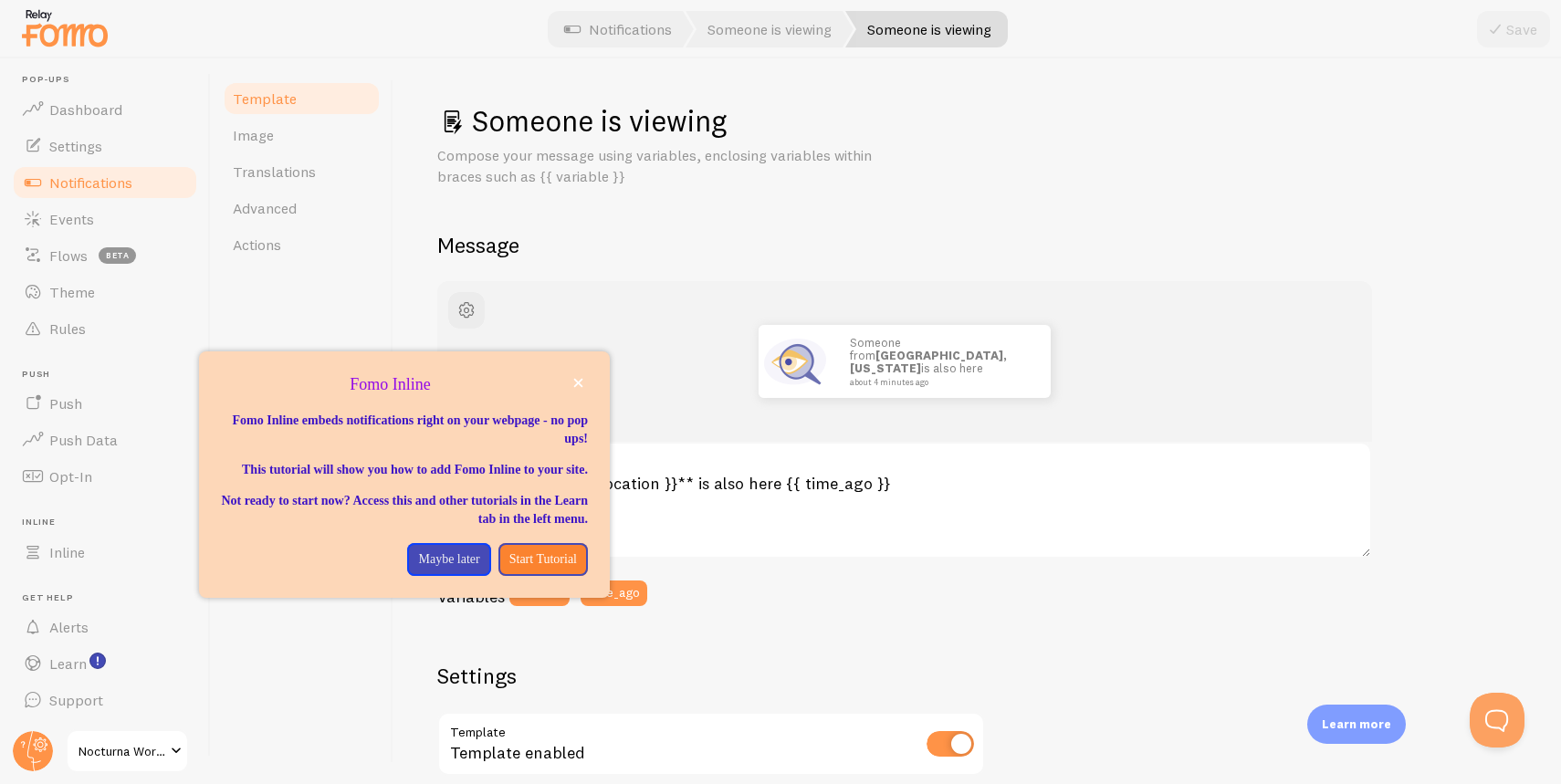
click at [56, 26] on img at bounding box center [65, 28] width 92 height 47
